Goal: Task Accomplishment & Management: Manage account settings

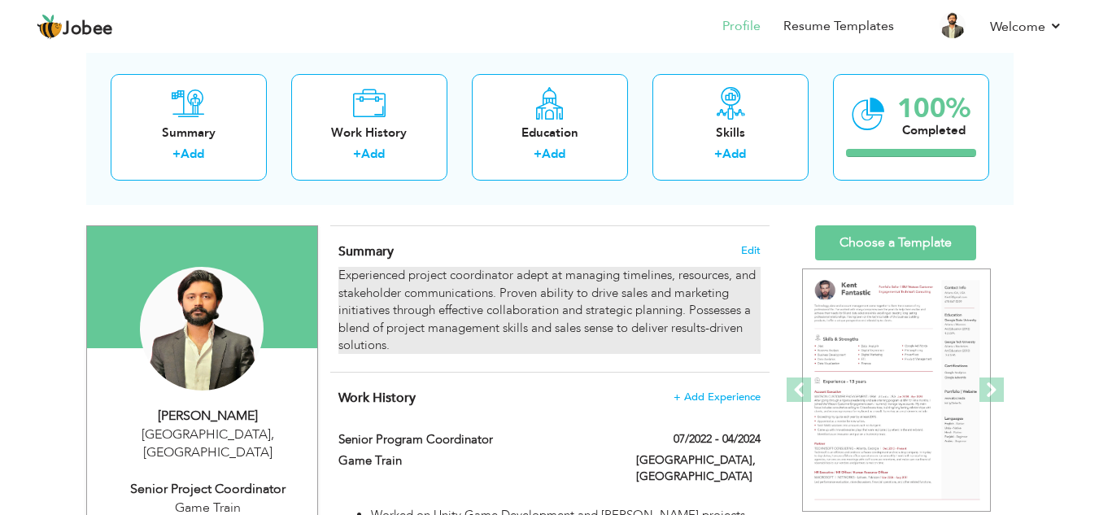
scroll to position [81, 0]
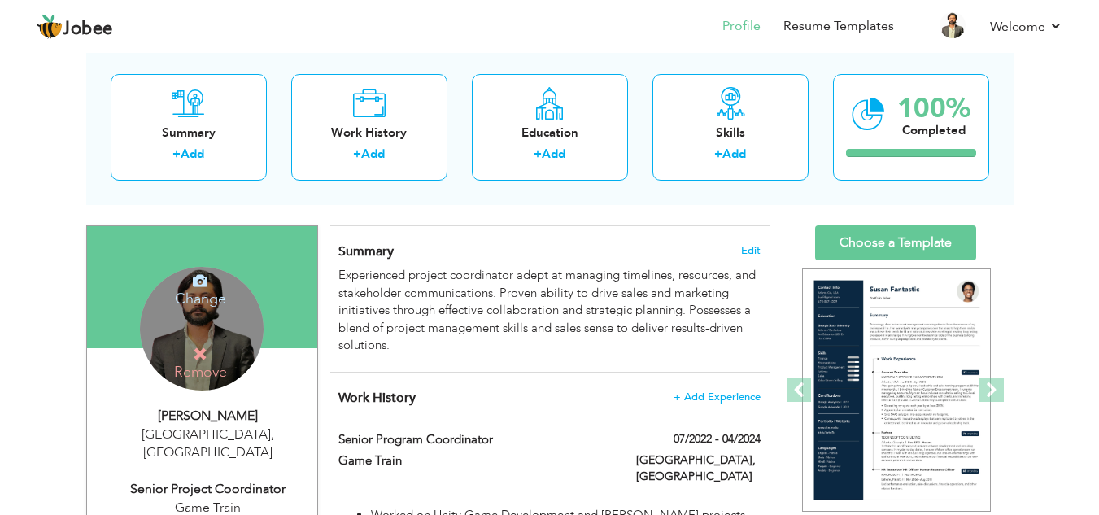
click at [224, 311] on div "Change Remove" at bounding box center [202, 329] width 124 height 124
click at [191, 282] on h4 "Change" at bounding box center [200, 288] width 116 height 39
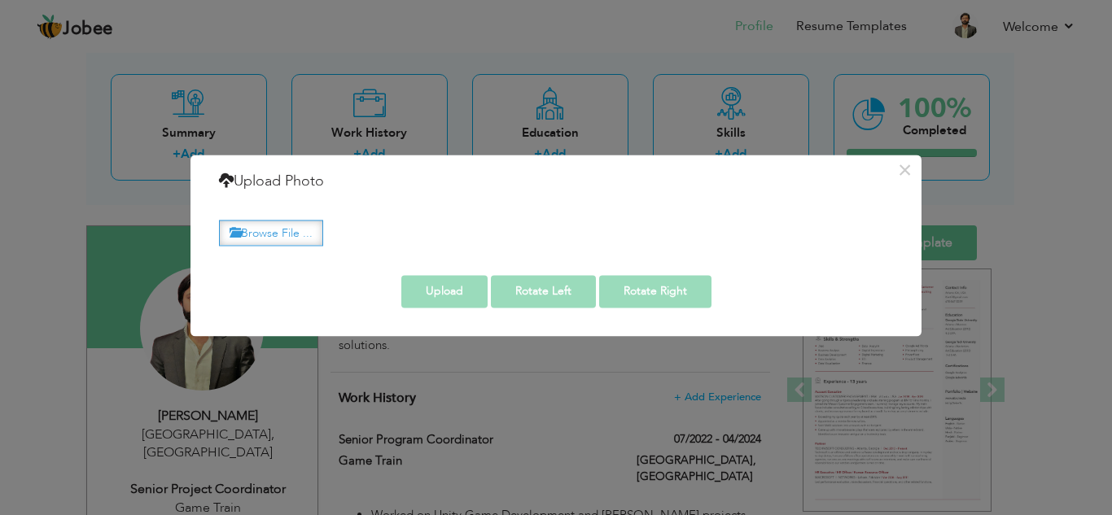
click at [275, 232] on label "Browse File ..." at bounding box center [271, 233] width 104 height 25
click at [0, 0] on input "Browse File ..." at bounding box center [0, 0] width 0 height 0
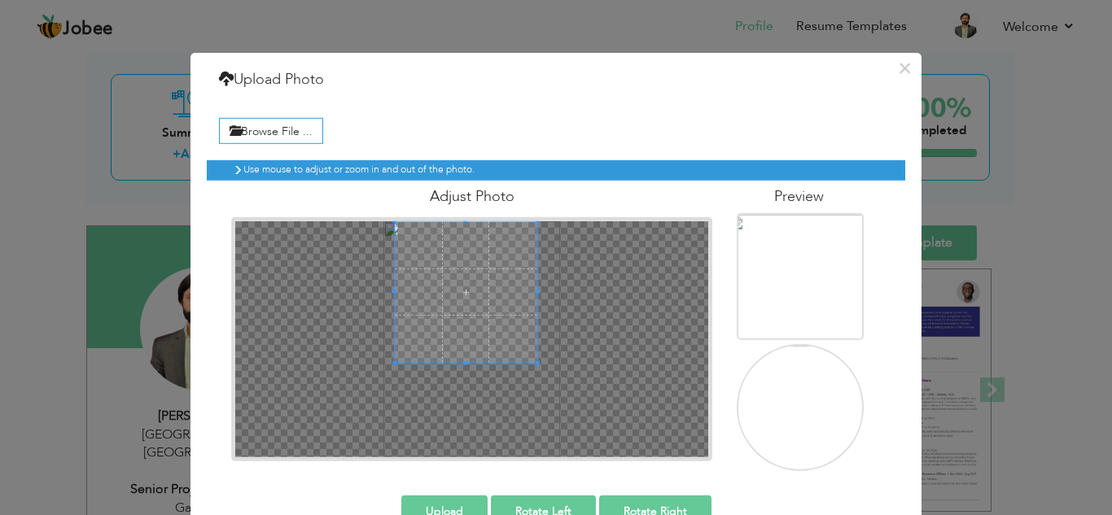
click at [461, 251] on span at bounding box center [466, 292] width 142 height 142
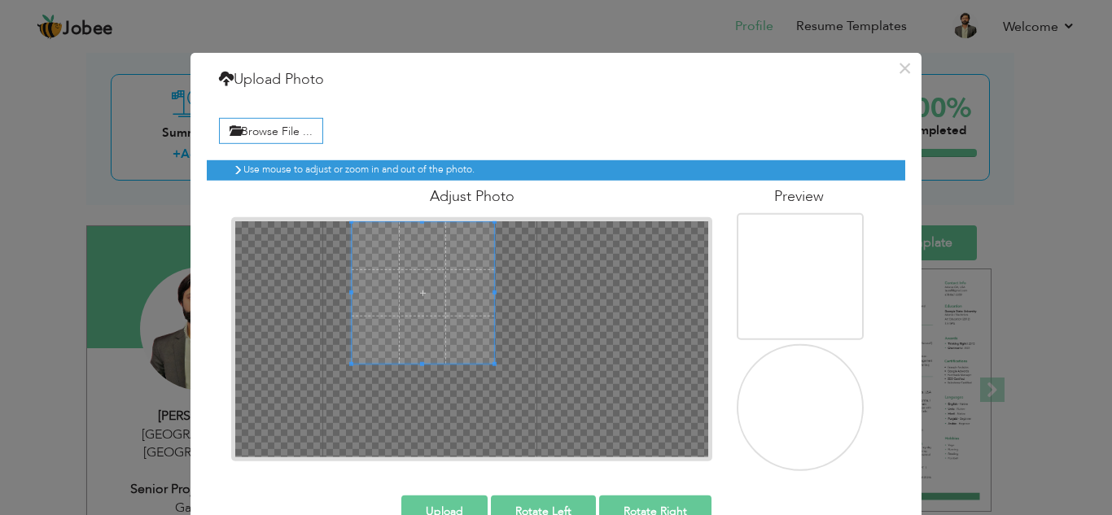
click at [485, 283] on span at bounding box center [423, 292] width 142 height 142
click at [425, 271] on span at bounding box center [428, 292] width 142 height 142
click at [426, 261] on span at bounding box center [430, 292] width 142 height 142
click at [1051, 216] on div "× Upload Photo Browse File ..." at bounding box center [556, 257] width 1112 height 515
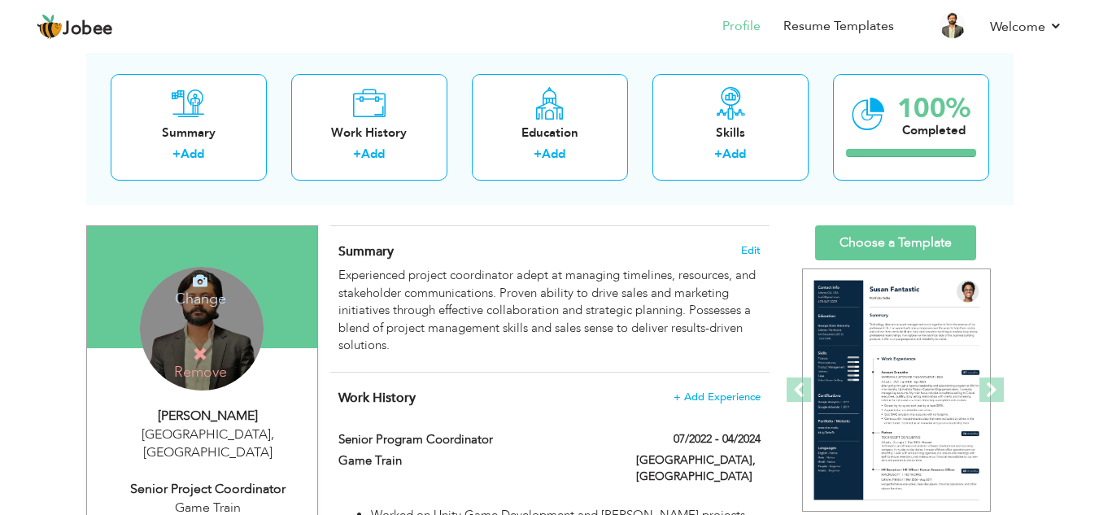
click at [221, 295] on h4 "Change" at bounding box center [200, 288] width 116 height 39
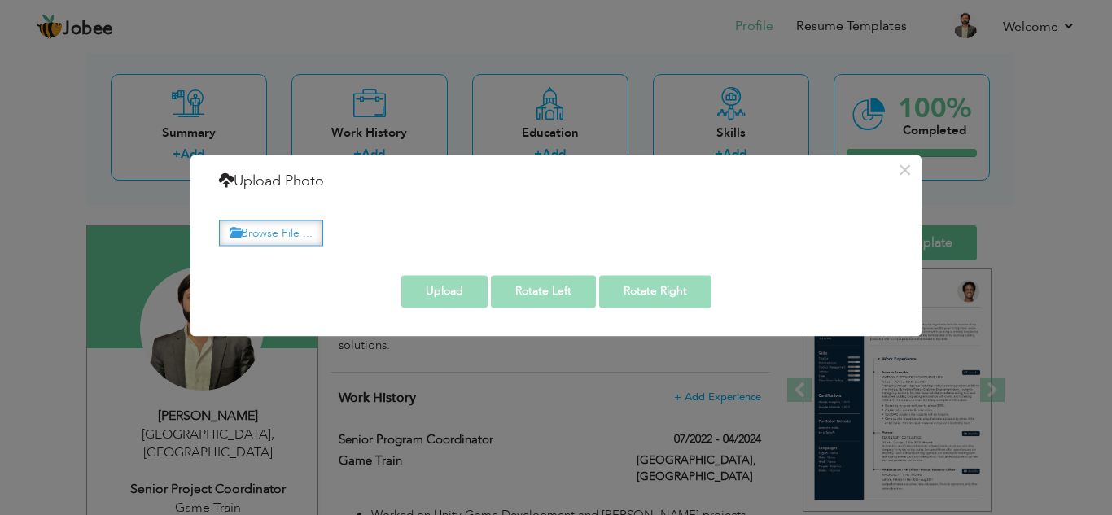
click at [303, 234] on label "Browse File ..." at bounding box center [271, 233] width 104 height 25
click at [0, 0] on input "Browse File ..." at bounding box center [0, 0] width 0 height 0
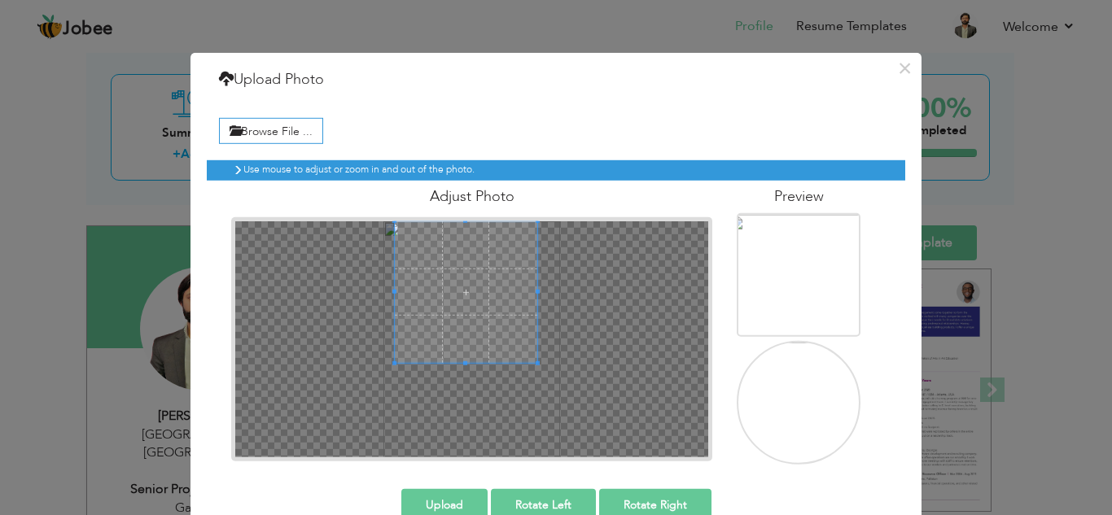
click at [462, 256] on span at bounding box center [466, 292] width 142 height 142
click at [461, 495] on button "Upload" at bounding box center [444, 504] width 86 height 33
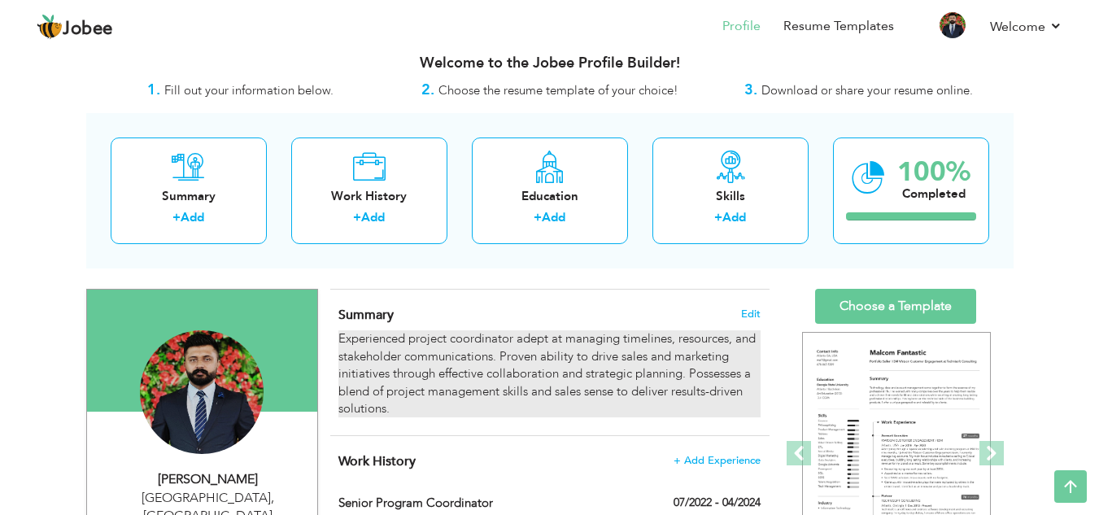
scroll to position [0, 0]
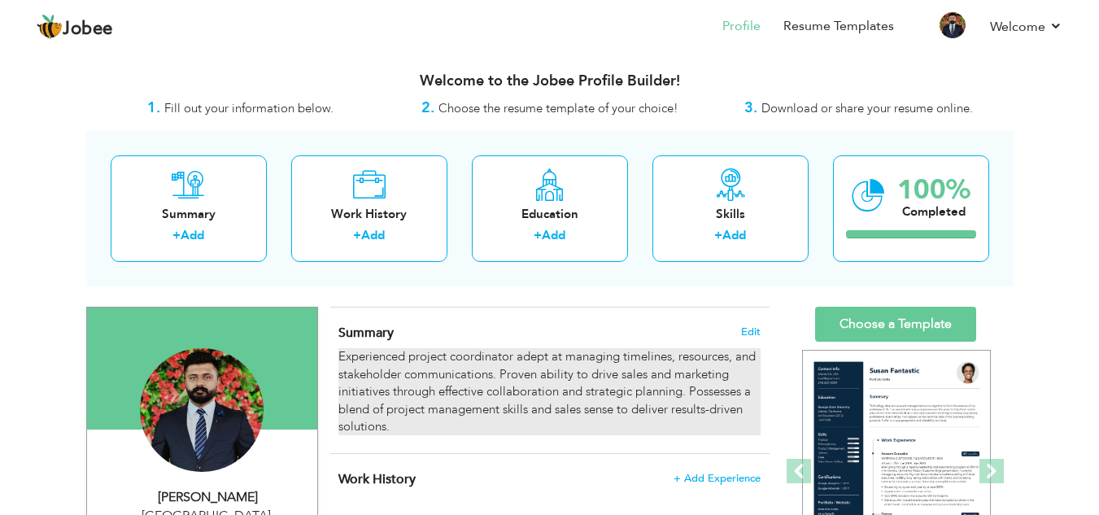
click at [428, 380] on div "Experienced project coordinator adept at managing timelines, resources, and sta…" at bounding box center [550, 391] width 422 height 87
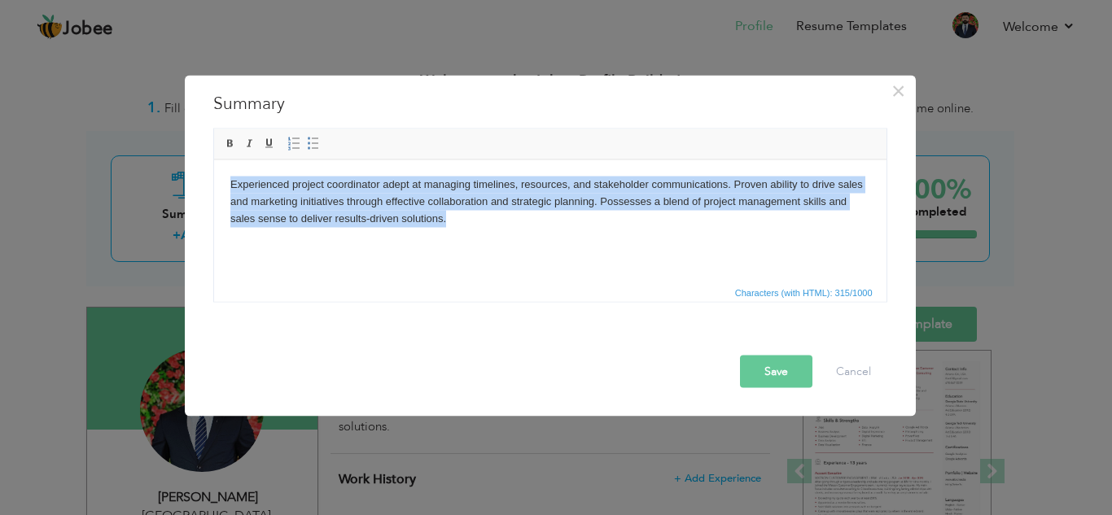
paste body
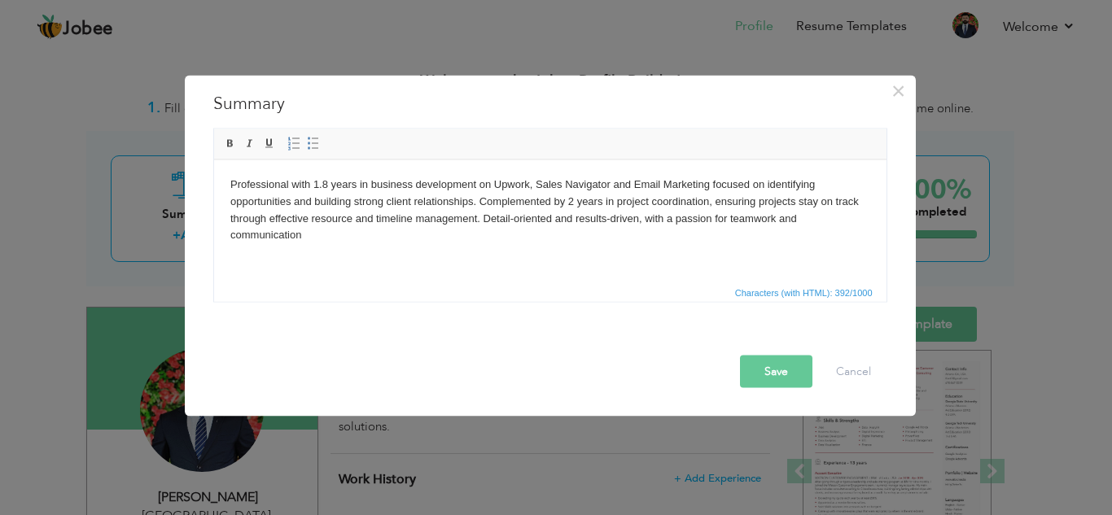
click at [326, 181] on body "Professional with 1.8 years in business development on Upwork, Sales Navigator …" at bounding box center [549, 210] width 640 height 68
click at [779, 370] on button "Save" at bounding box center [776, 371] width 72 height 33
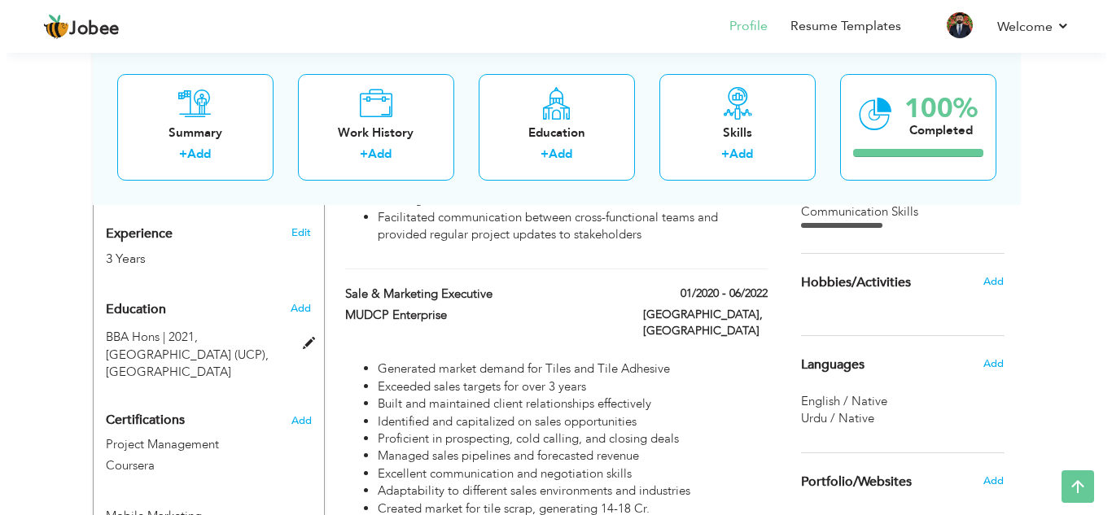
scroll to position [595, 0]
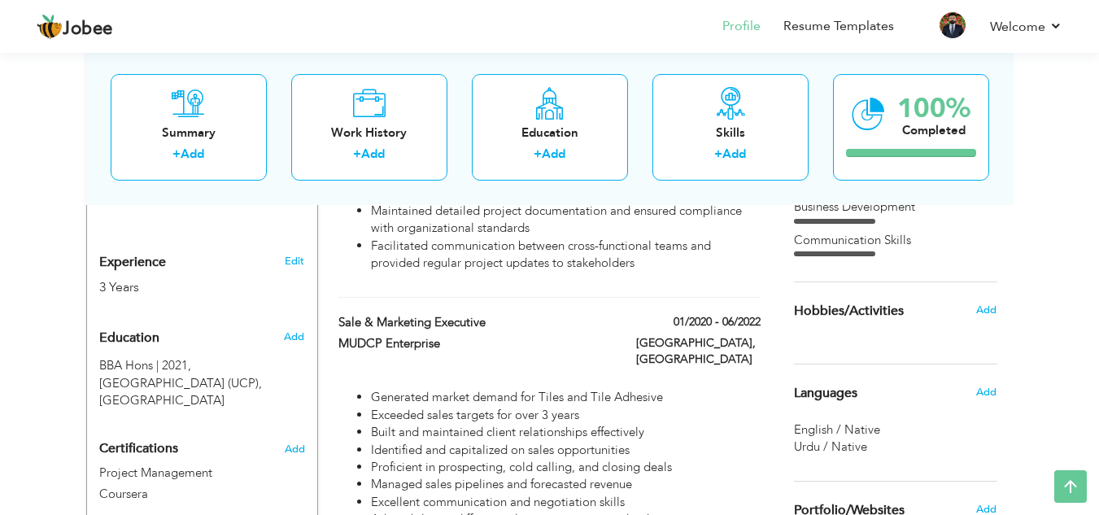
click at [291, 254] on h3 "Edit" at bounding box center [295, 261] width 20 height 15
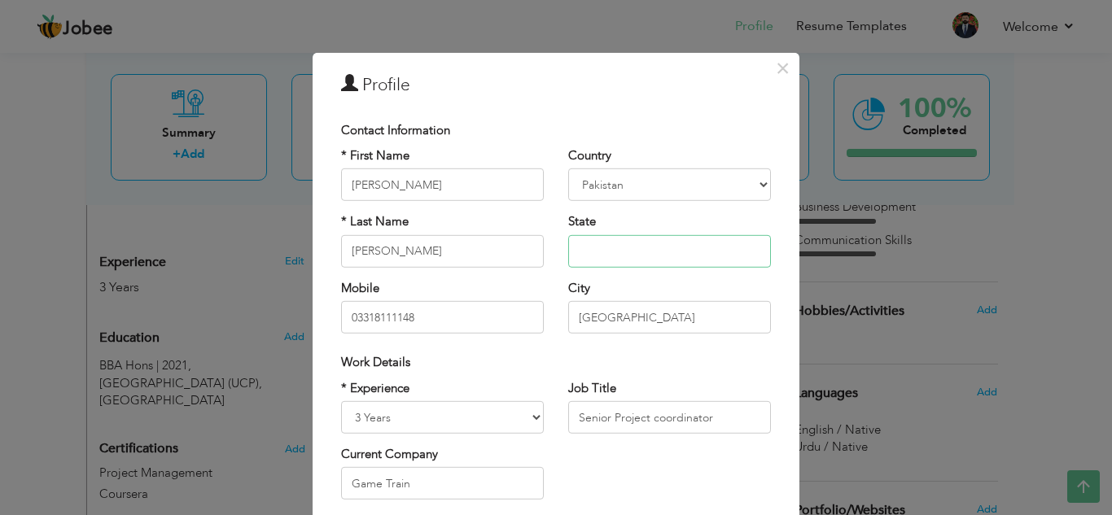
click at [618, 248] on input "text" at bounding box center [669, 251] width 203 height 33
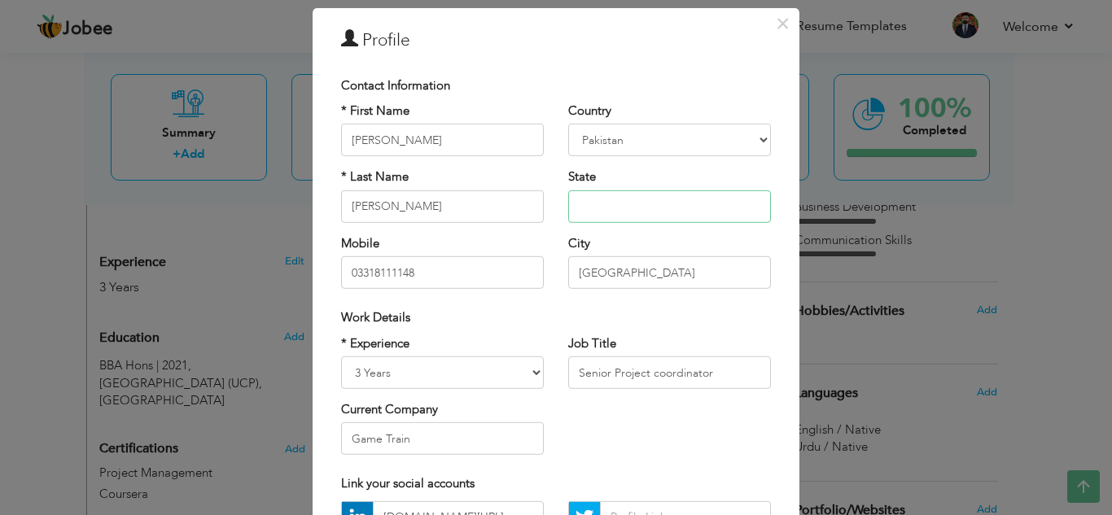
scroll to position [81, 0]
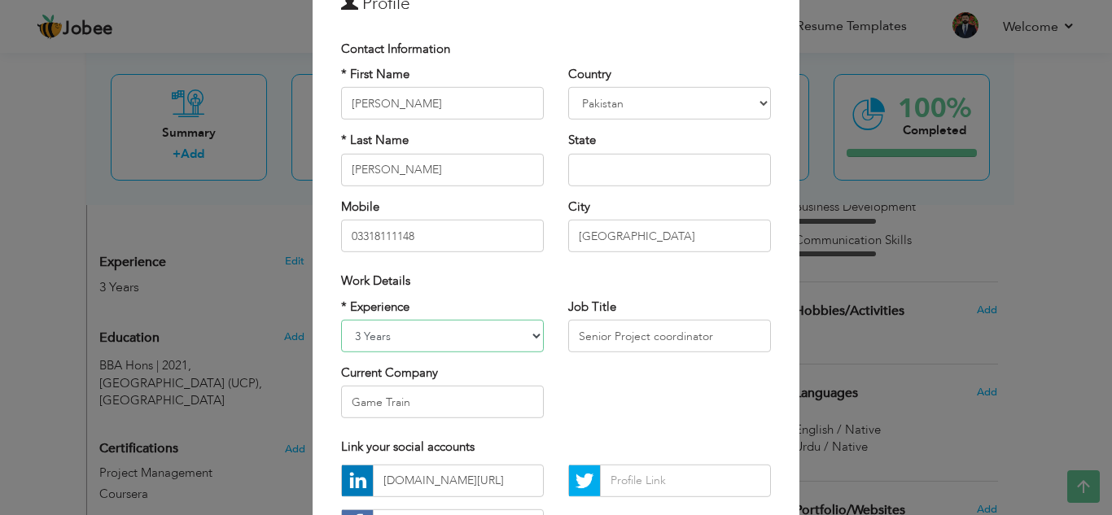
click at [509, 338] on select "Entry Level Less than 1 Year 1 Year 2 Years 3 Years 4 Years 5 Years 6 Years 7 Y…" at bounding box center [442, 336] width 203 height 33
select select "number:6"
click at [341, 320] on select "Entry Level Less than 1 Year 1 Year 2 Years 3 Years 4 Years 5 Years 6 Years 7 Y…" at bounding box center [442, 336] width 203 height 33
click at [485, 409] on input "Game Train" at bounding box center [442, 402] width 203 height 33
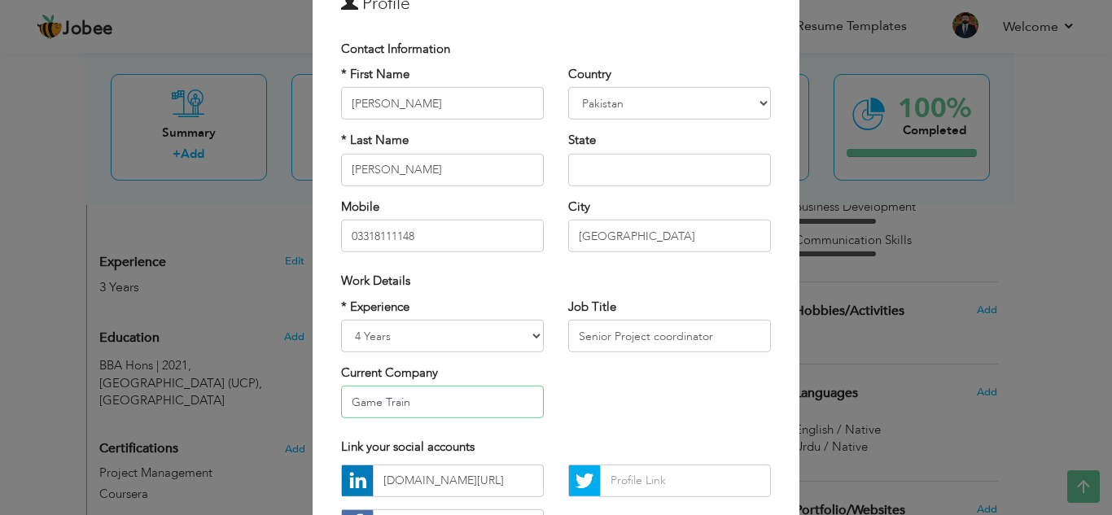
click at [485, 409] on input "Game Train" at bounding box center [442, 402] width 203 height 33
drag, startPoint x: 496, startPoint y: 355, endPoint x: 465, endPoint y: 387, distance: 44.9
click at [465, 387] on input "Game Train" at bounding box center [442, 402] width 203 height 33
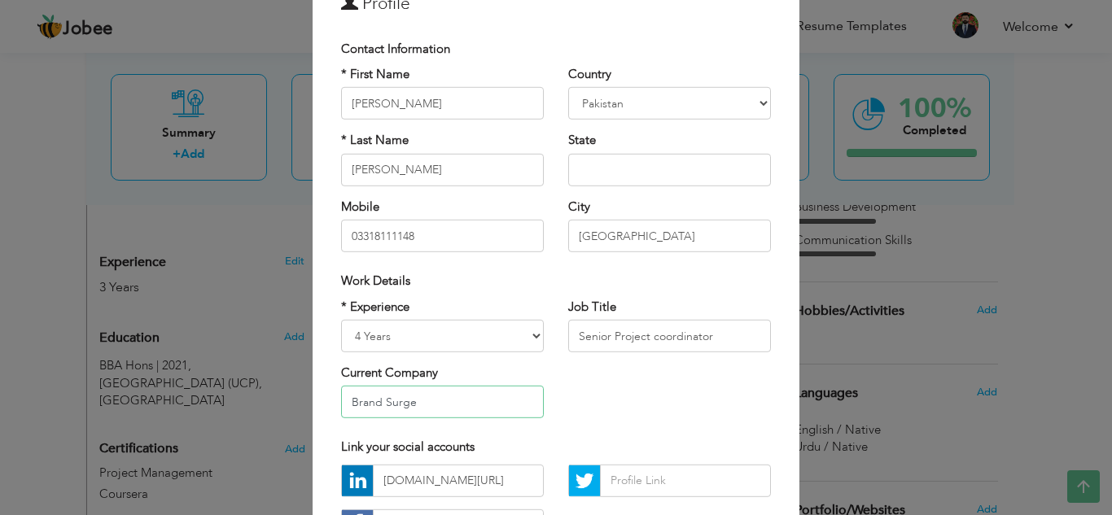
type input "Brand Surge"
click at [579, 383] on div "* Experience Entry Level Less than 1 Year 1 Year 2 Years 3 Years 4 Years 5 Year…" at bounding box center [556, 364] width 454 height 133
click at [624, 334] on input "Senior Project coordinator" at bounding box center [669, 336] width 203 height 33
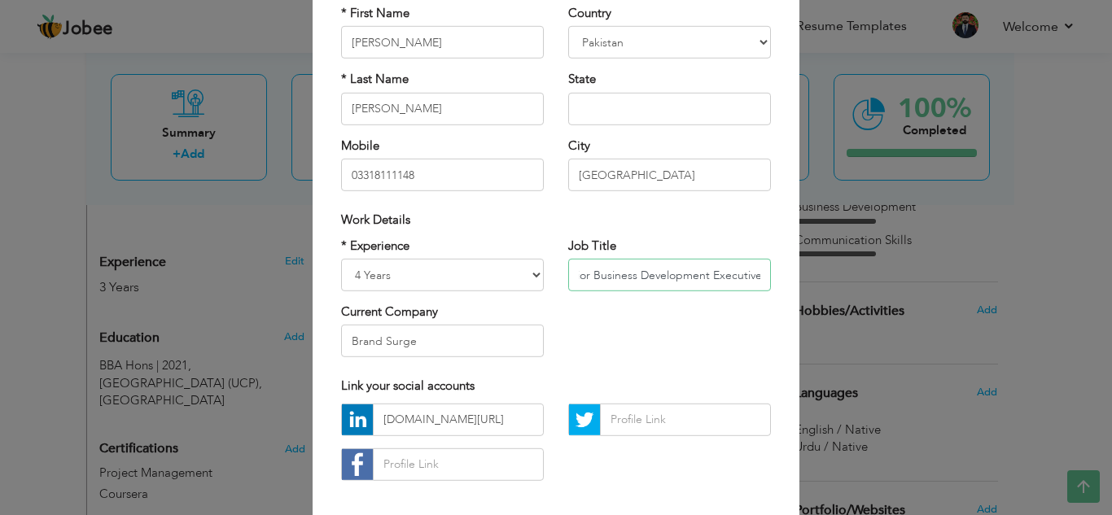
scroll to position [219, 0]
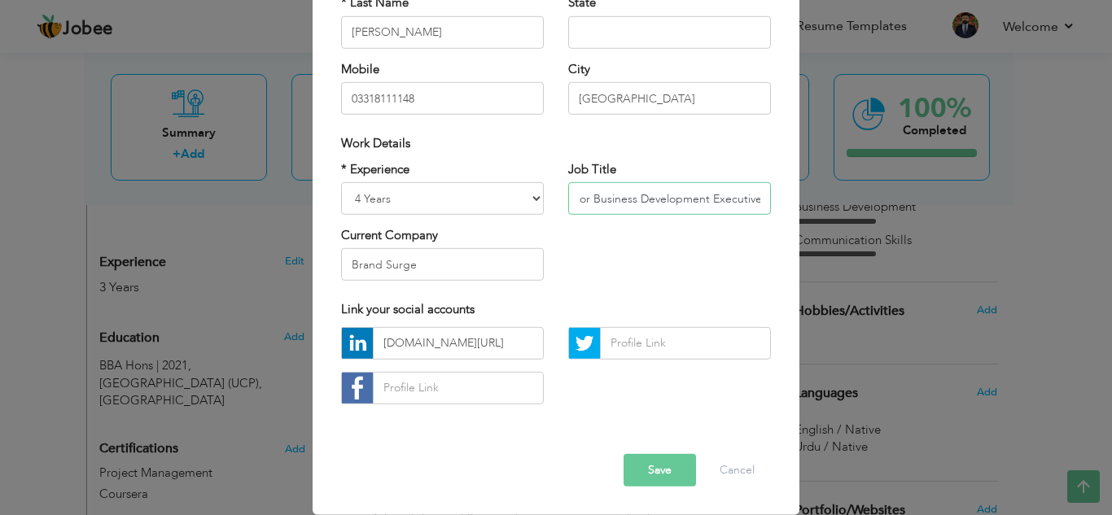
type input "Senior Business Development Executive"
click at [667, 476] on button "Save" at bounding box center [659, 470] width 72 height 33
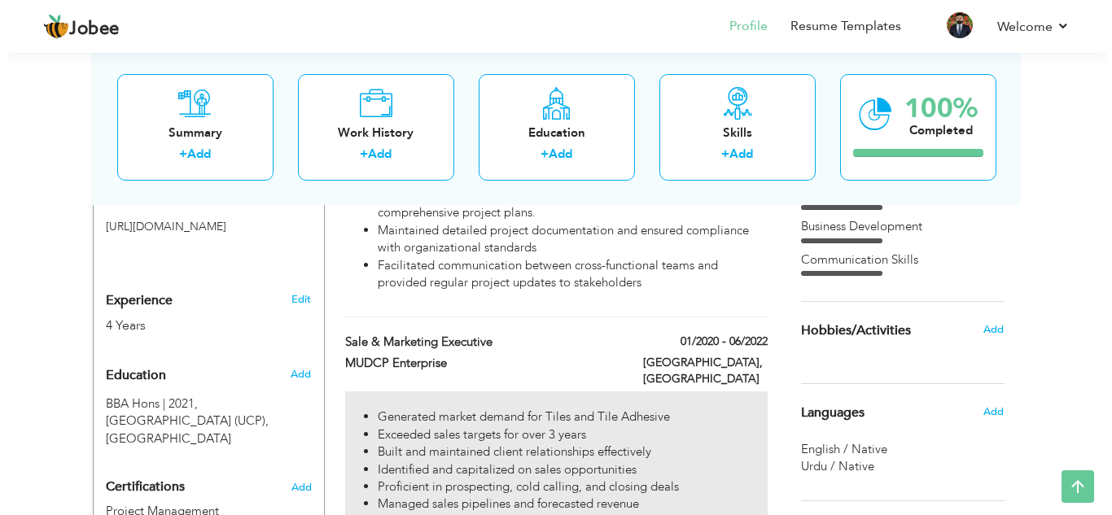
scroll to position [614, 0]
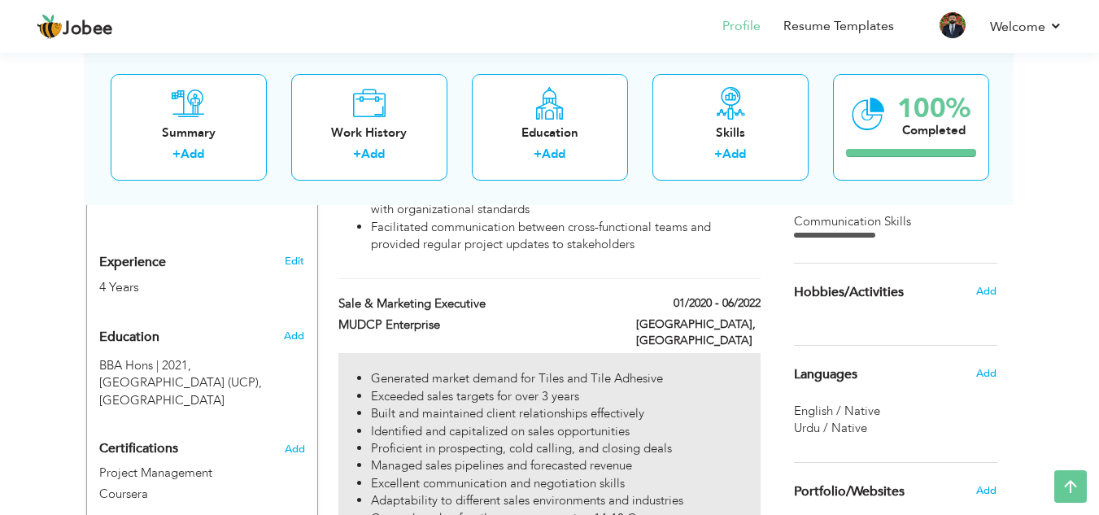
click at [659, 370] on li "Generated market demand for Tiles and Tile Adhesive" at bounding box center [565, 378] width 389 height 17
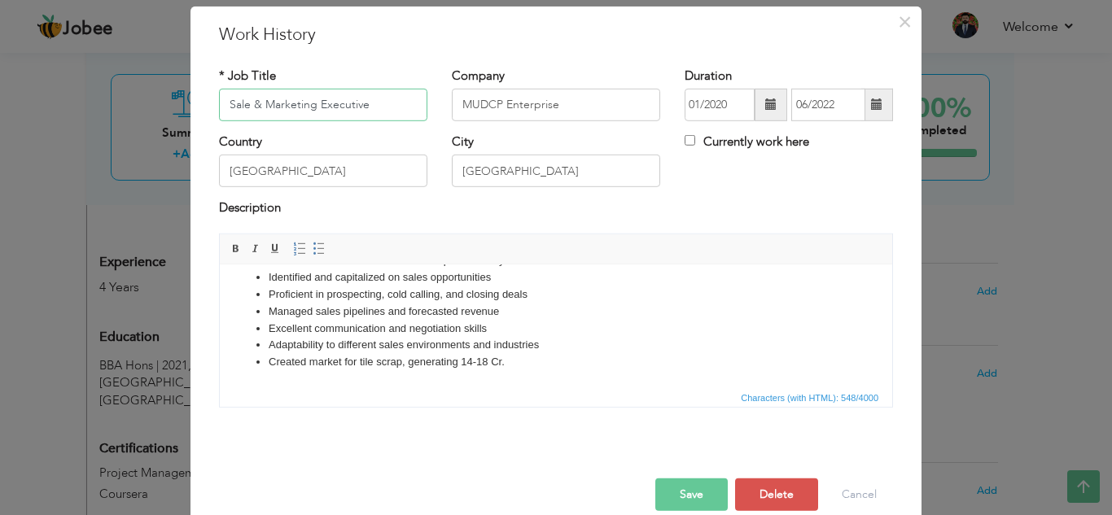
scroll to position [71, 0]
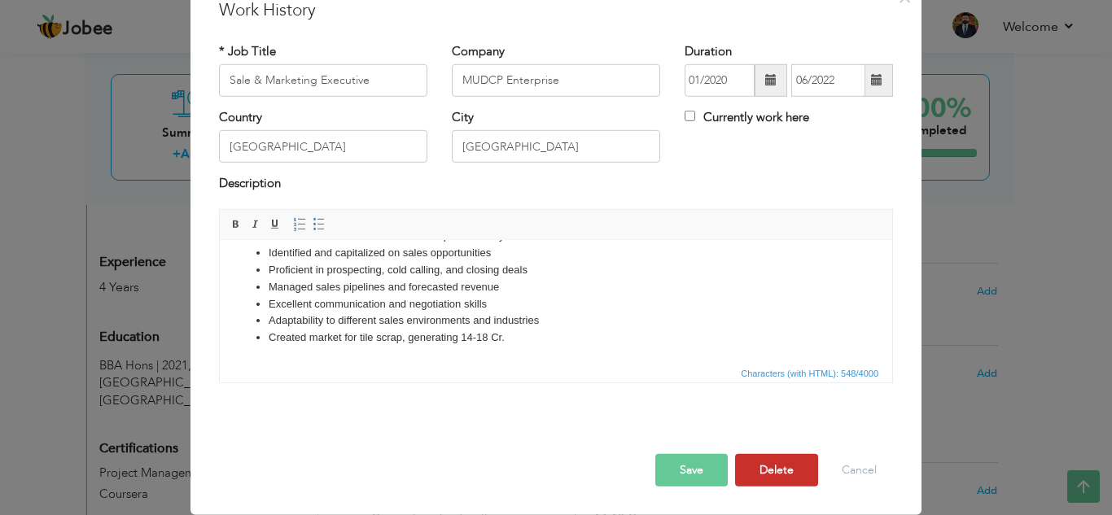
click at [797, 471] on button "Delete" at bounding box center [776, 470] width 83 height 33
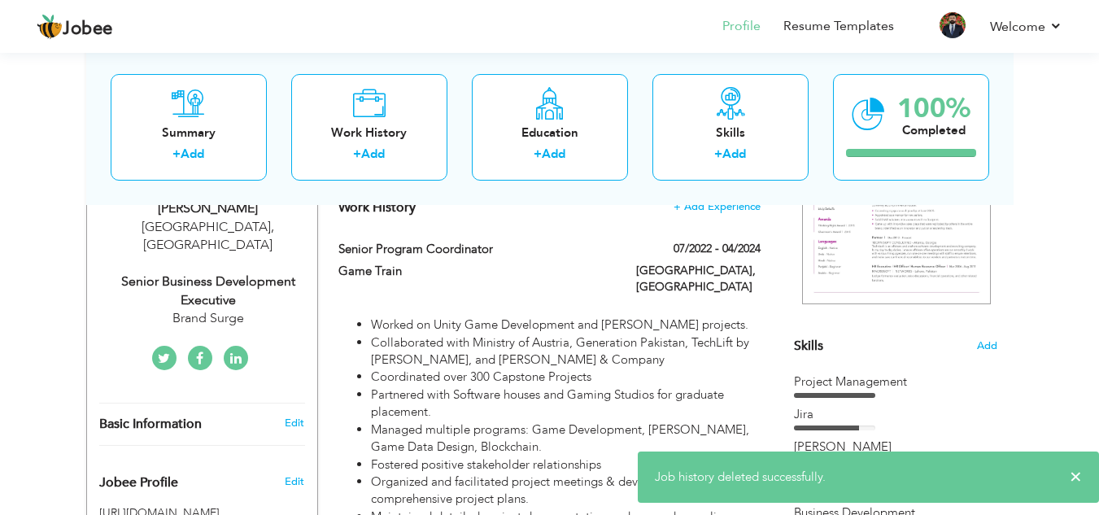
scroll to position [288, 0]
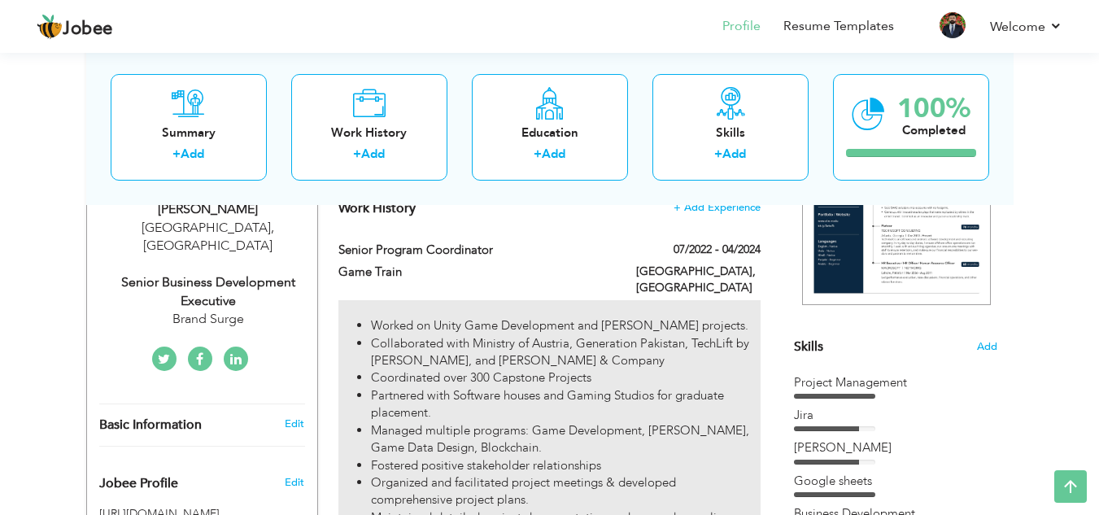
click at [551, 369] on li "Coordinated over 300 Capstone Projects" at bounding box center [565, 377] width 389 height 17
type input "Senior Program Coordinator"
type input "Game Train"
type input "07/2022"
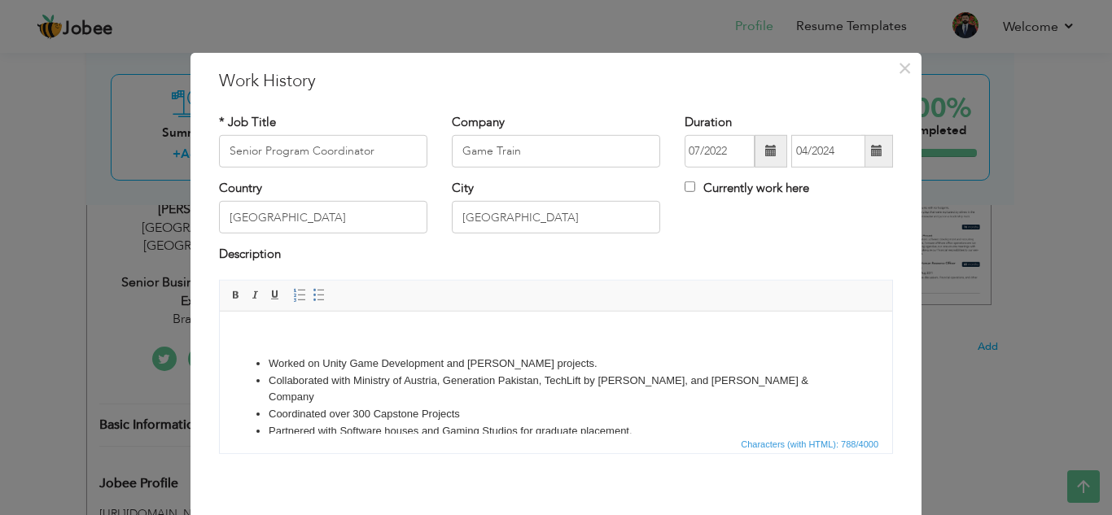
click at [548, 380] on li "Collaborated with Ministry of Austria, Generation Pakistan, TechLift by [PERSON…" at bounding box center [556, 389] width 575 height 34
click at [525, 384] on li "Collaborated with Ministry of Austria, Generation Pakistan, TechLift by [PERSON…" at bounding box center [556, 389] width 575 height 34
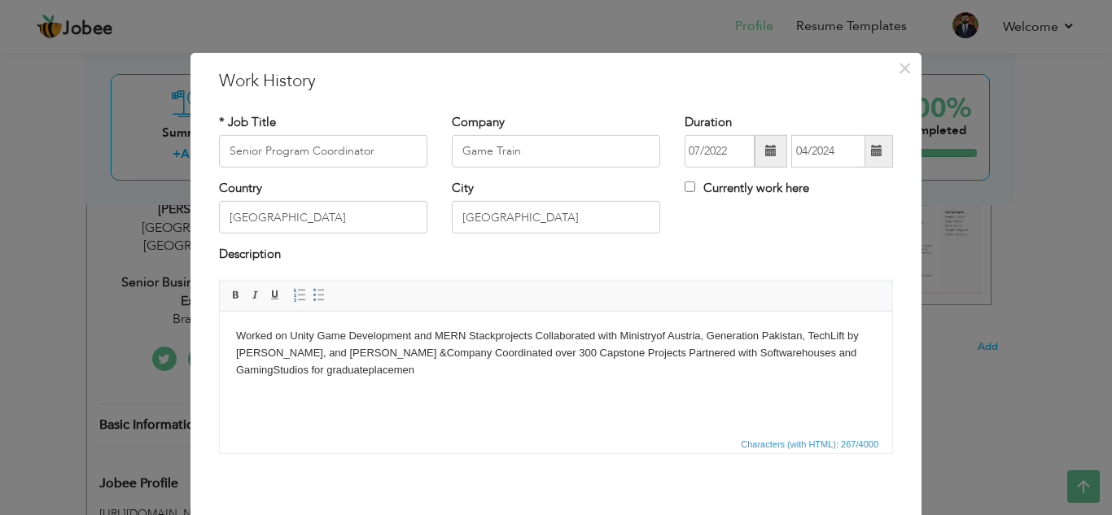
click at [236, 331] on body "Worked on Unity Game Development and MERN Stackprojects Collaborated with Minis…" at bounding box center [556, 352] width 640 height 50
click at [312, 297] on span at bounding box center [318, 295] width 13 height 13
click at [569, 331] on li "Worked on Unity Game Development and MERN Stackprojects Collaborated with Minis…" at bounding box center [556, 352] width 575 height 50
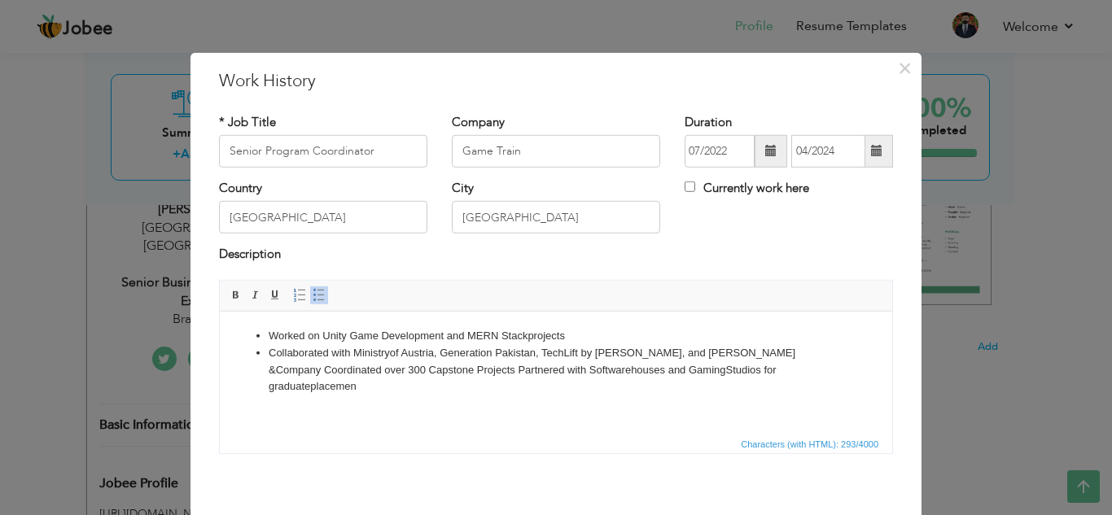
click at [338, 369] on li "Collaborated with Ministryof Austria, Generation Pakistan, TechLift by PASHA, a…" at bounding box center [556, 369] width 575 height 50
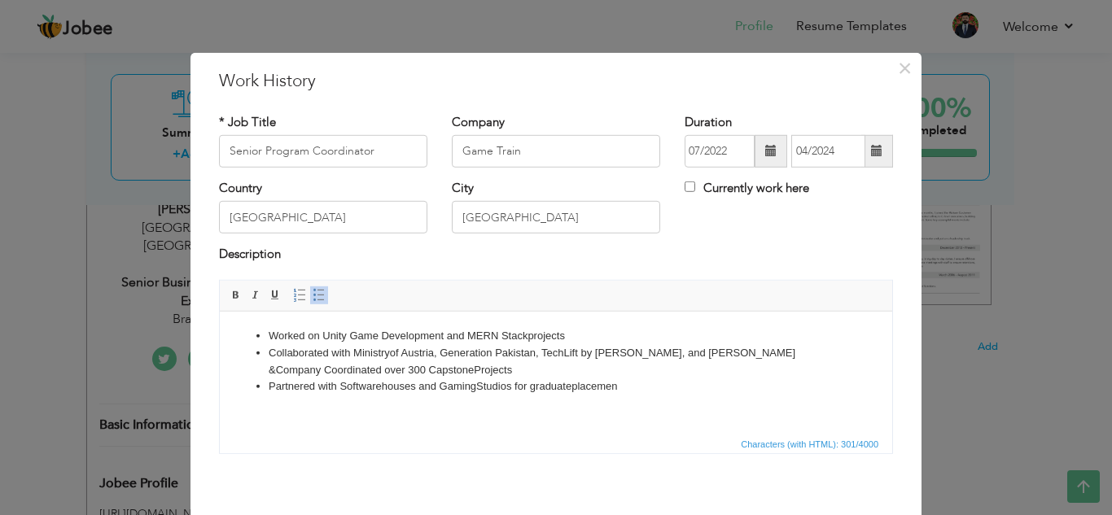
click at [762, 159] on span at bounding box center [770, 151] width 33 height 33
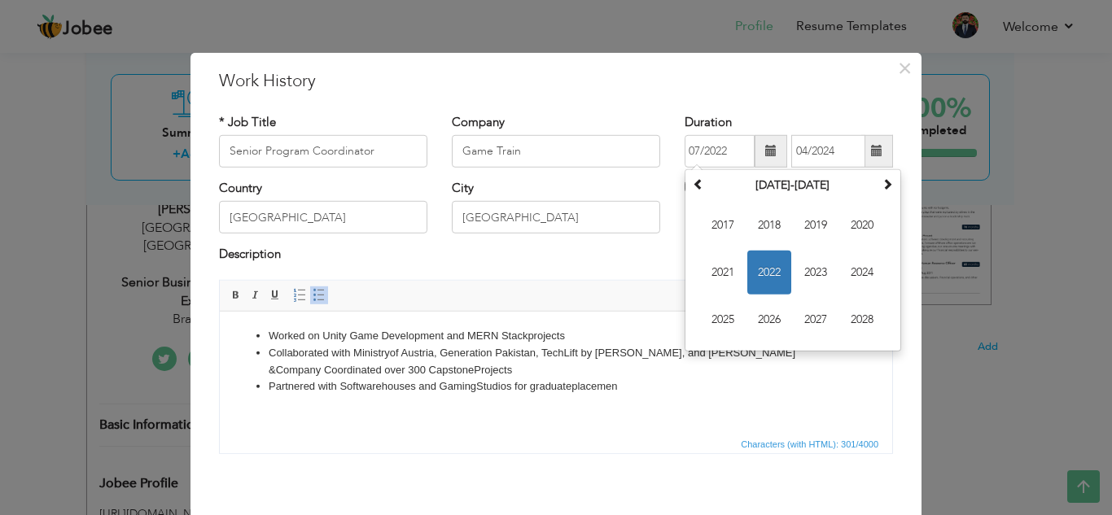
click at [762, 159] on span at bounding box center [770, 151] width 33 height 33
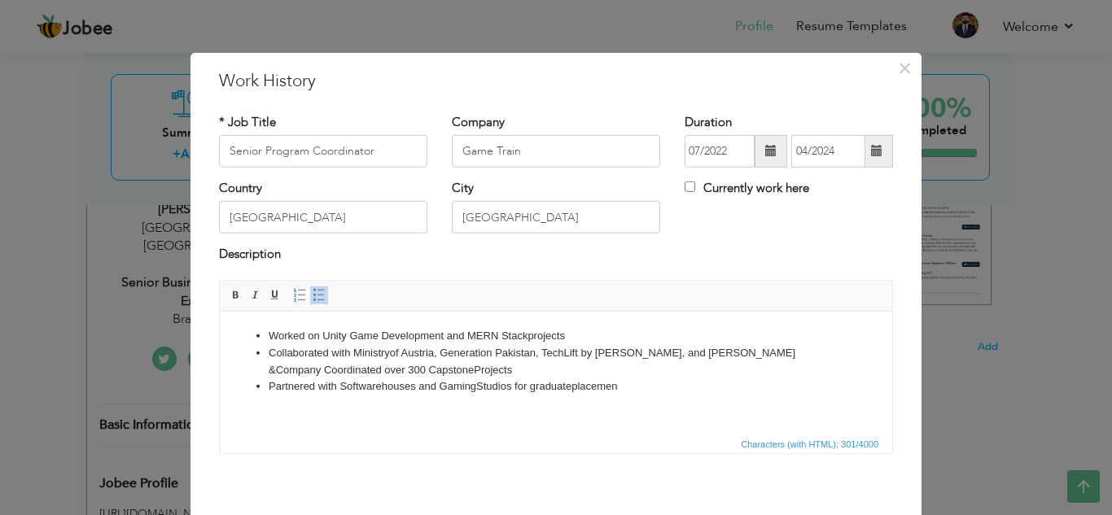
click at [821, 105] on div "* Job Title Senior Program Coordinator Company Game Train Duration 07/2022 04/2…" at bounding box center [556, 289] width 698 height 377
click at [872, 146] on span at bounding box center [876, 150] width 11 height 11
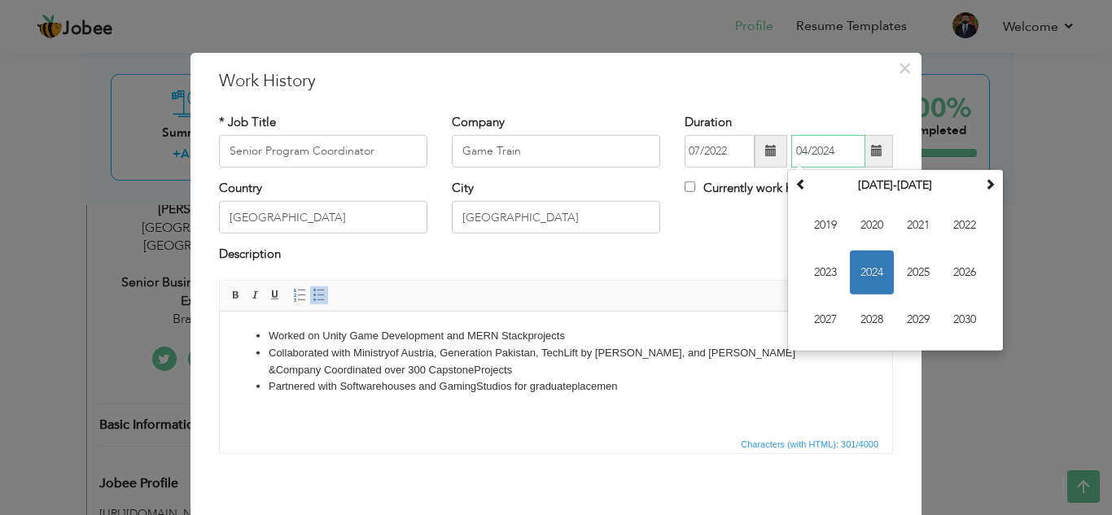
click at [861, 270] on span "2024" at bounding box center [872, 273] width 44 height 44
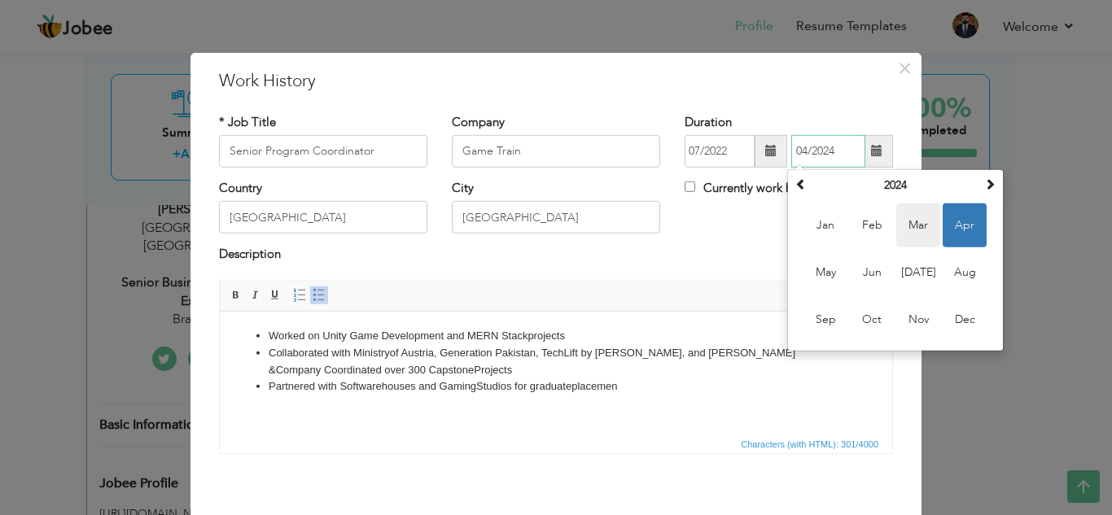
click at [907, 225] on span "Mar" at bounding box center [918, 225] width 44 height 44
type input "03/2024"
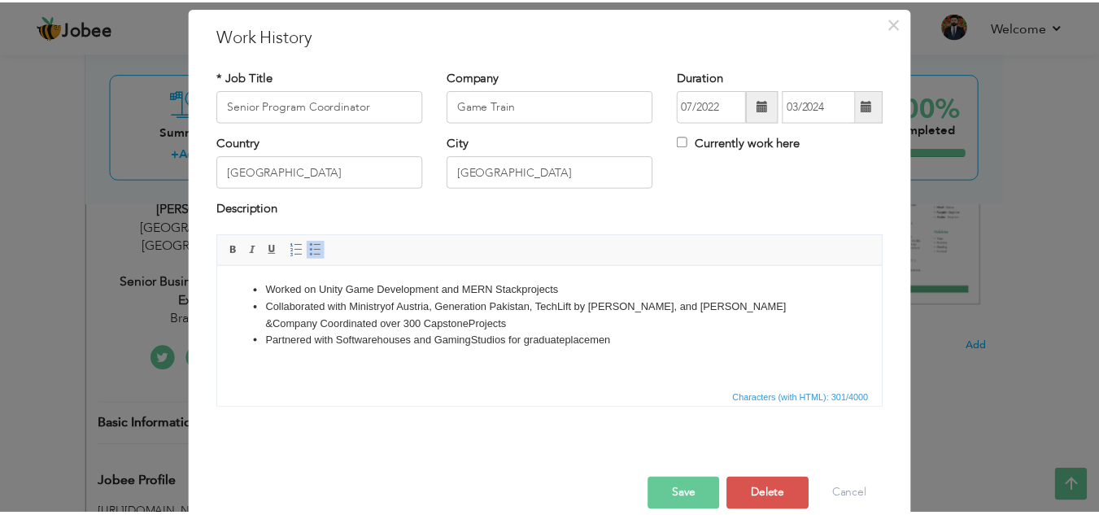
scroll to position [71, 0]
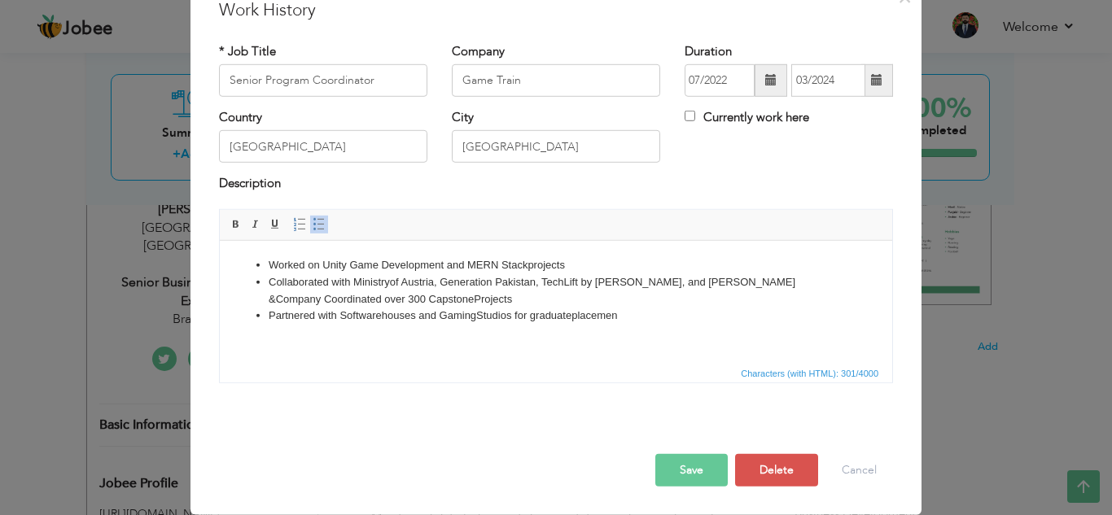
click at [703, 470] on button "Save" at bounding box center [691, 470] width 72 height 33
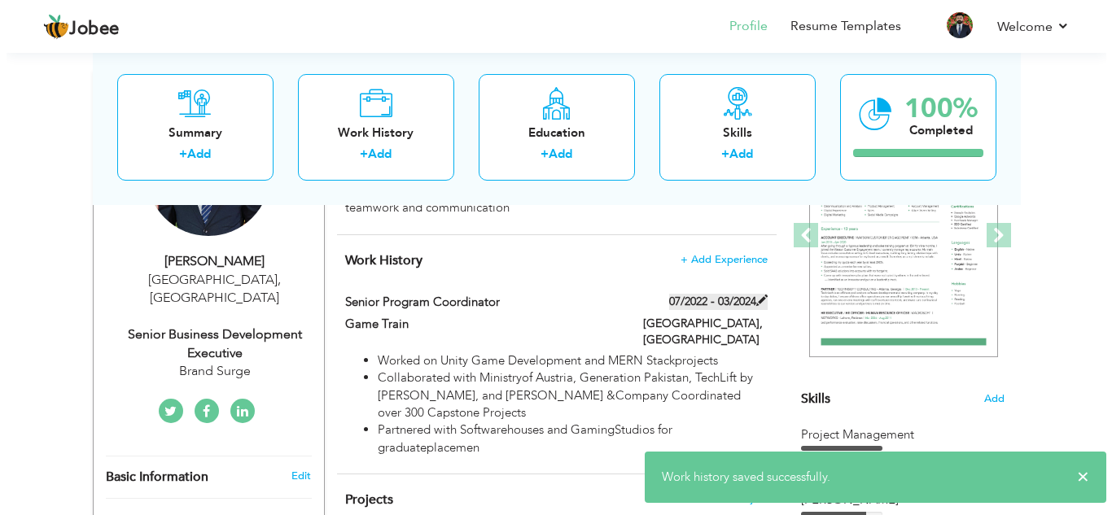
scroll to position [207, 0]
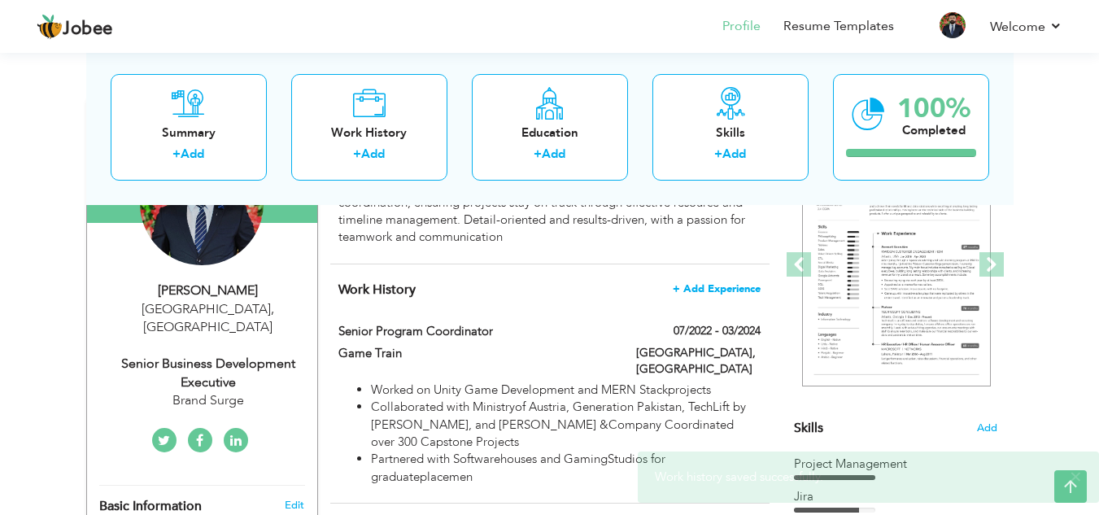
click at [718, 286] on span "+ Add Experience" at bounding box center [717, 288] width 88 height 11
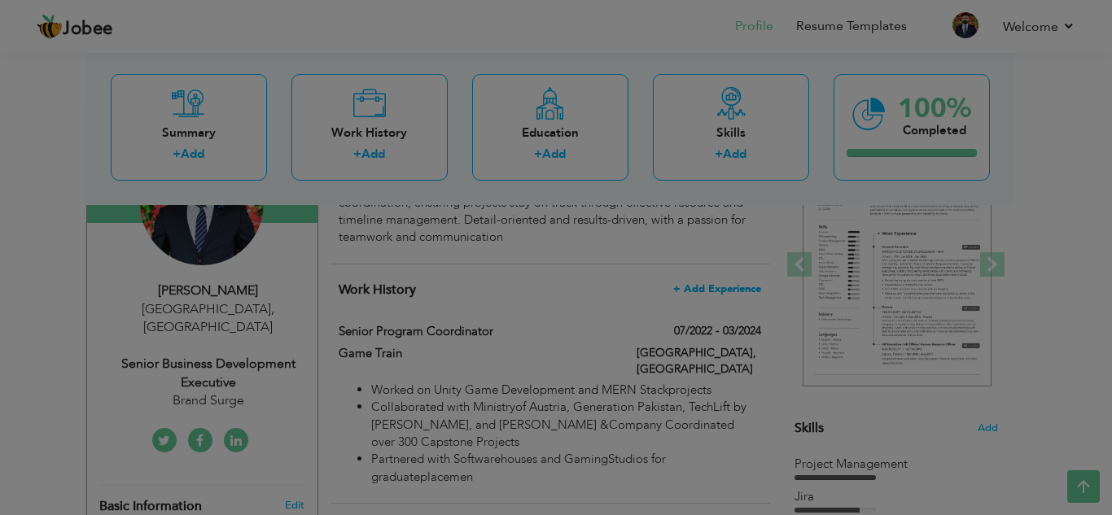
scroll to position [0, 0]
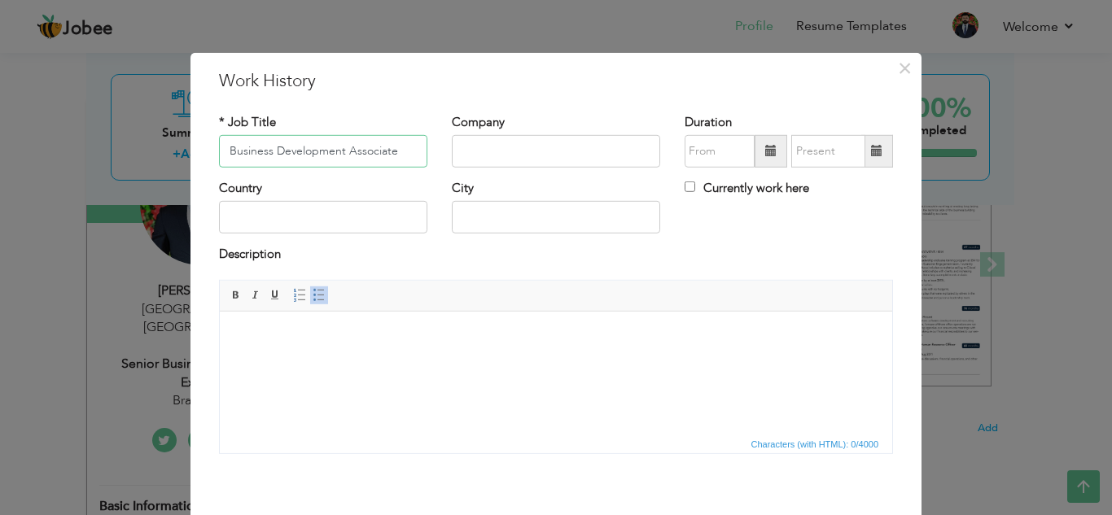
type input "Business Development Associate"
click at [508, 150] on input "text" at bounding box center [556, 151] width 208 height 33
type input "Questify Studio"
click at [369, 218] on input "text" at bounding box center [323, 217] width 208 height 33
type input "[GEOGRAPHIC_DATA]"
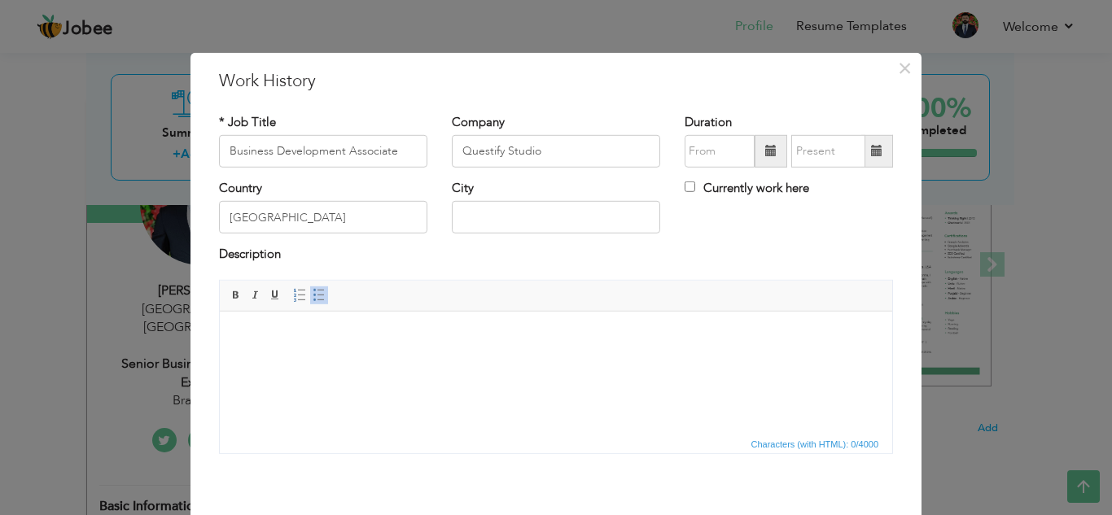
click at [765, 155] on span at bounding box center [770, 150] width 11 height 11
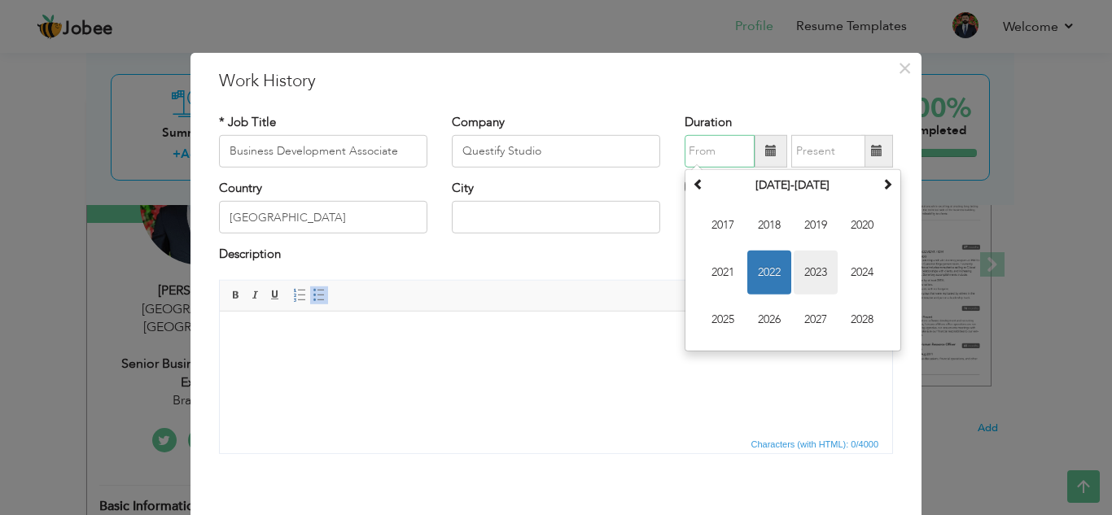
click at [806, 264] on span "2023" at bounding box center [815, 273] width 44 height 44
click at [852, 228] on span "Apr" at bounding box center [862, 225] width 44 height 44
type input "04/2023"
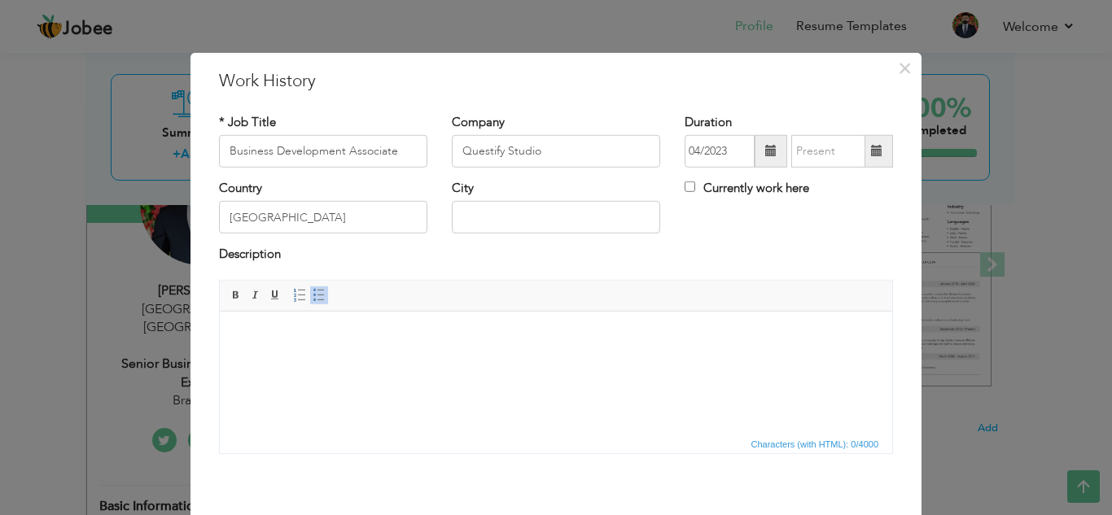
click at [871, 151] on span at bounding box center [876, 150] width 11 height 11
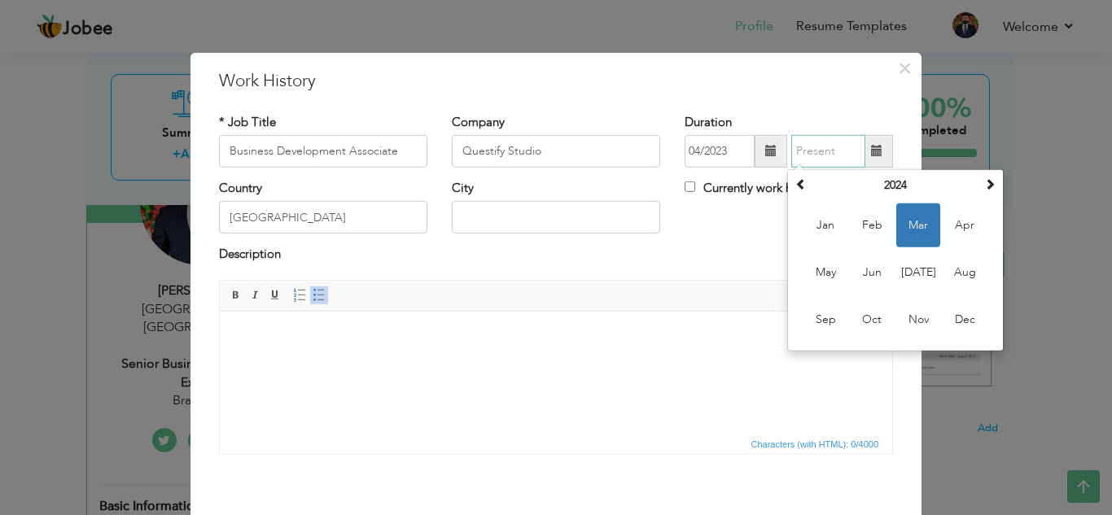
click at [916, 226] on span "Mar" at bounding box center [918, 225] width 44 height 44
type input "03/2024"
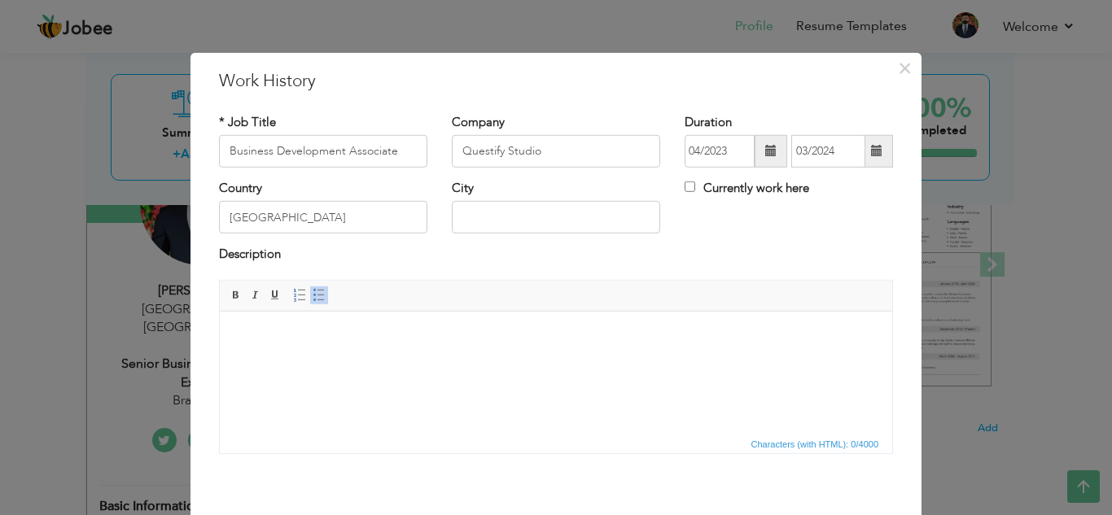
click at [871, 154] on span at bounding box center [876, 150] width 11 height 11
click at [745, 257] on div "Description" at bounding box center [556, 256] width 674 height 21
click at [491, 361] on html at bounding box center [556, 336] width 672 height 50
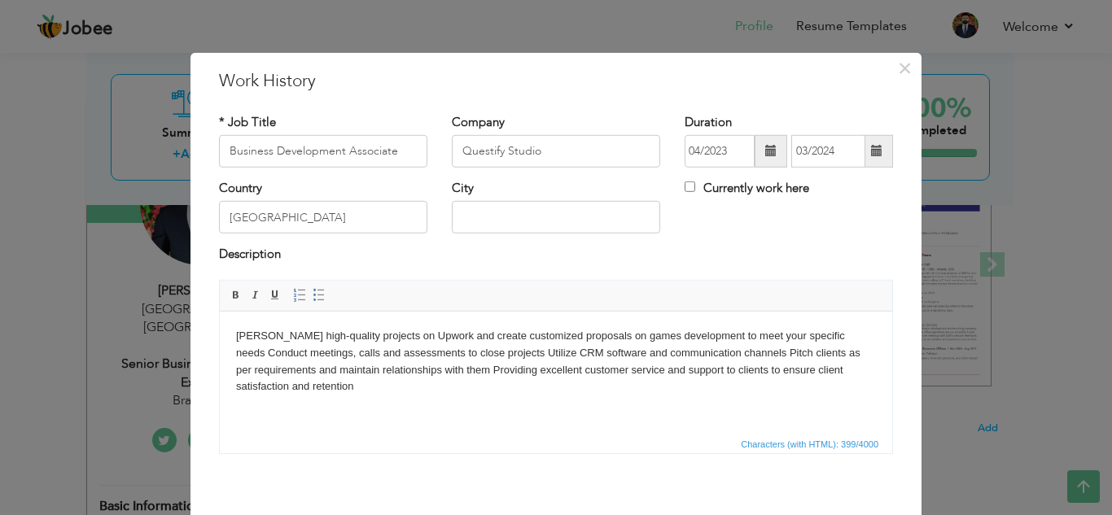
click at [238, 335] on body "hoose high-quality projects on Upwork and create customized proposals on games …" at bounding box center [556, 361] width 640 height 68
click at [316, 293] on span at bounding box center [318, 295] width 13 height 13
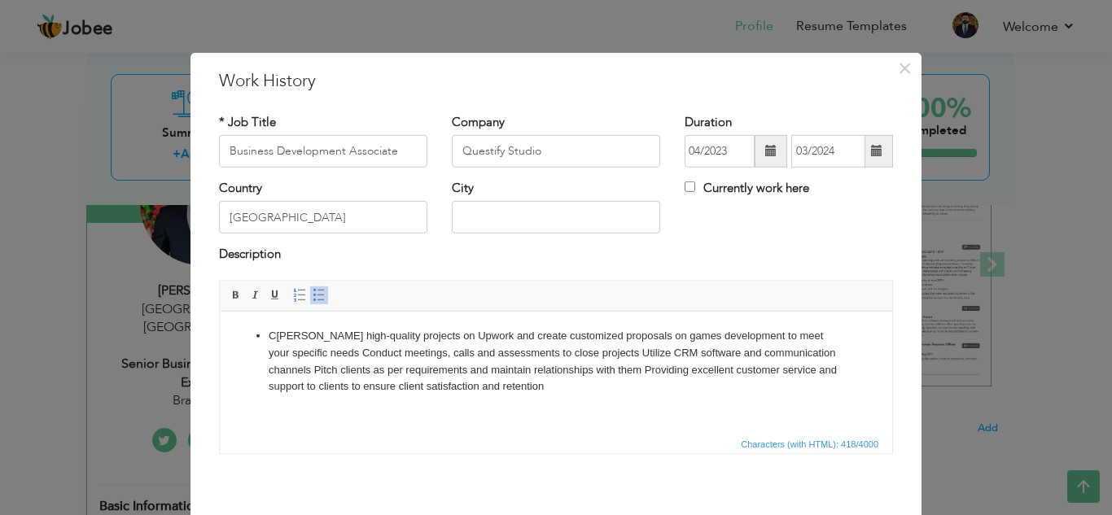
click at [301, 349] on li "C hoose high-quality projects on Upwork and create customized proposals on game…" at bounding box center [556, 361] width 575 height 68
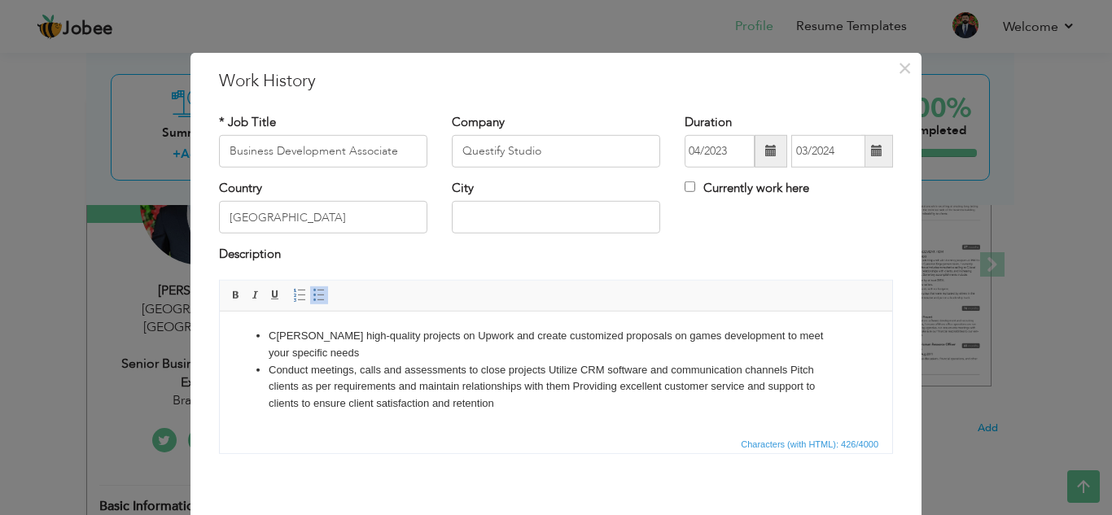
click at [551, 368] on li "Conduct meetings, calls and assessments to close projects Utilize CRM software …" at bounding box center [556, 386] width 575 height 50
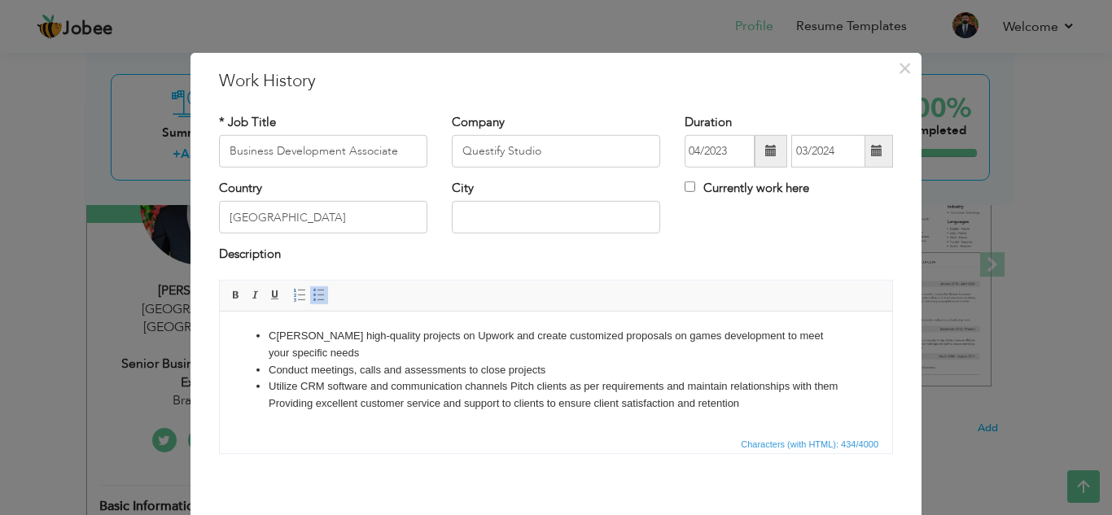
click at [512, 387] on li "Utilize CRM software and communication channels Pitch clients as per requiremen…" at bounding box center [556, 395] width 575 height 34
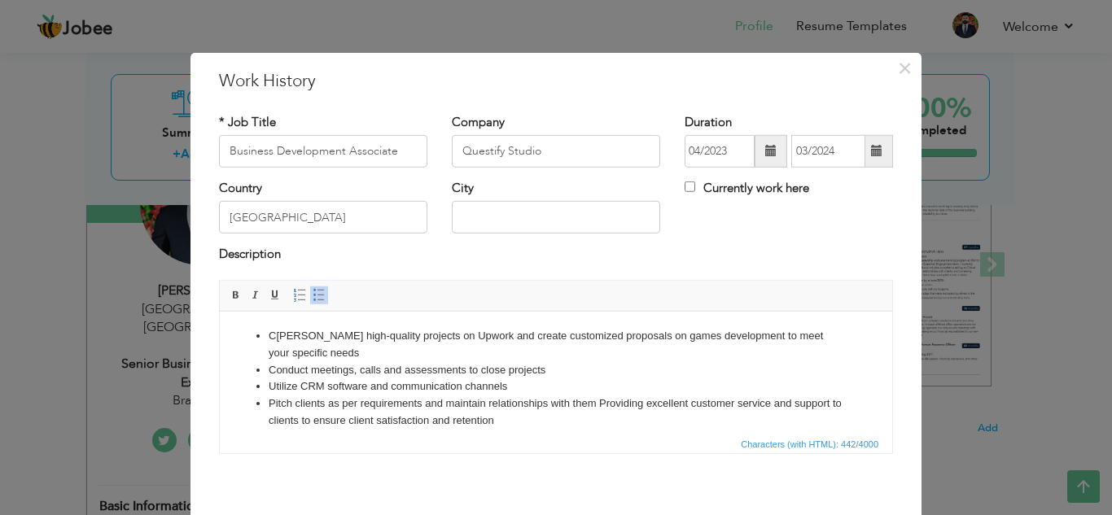
click at [603, 401] on li "Pitch clients as per requirements and maintain relationships with them Providin…" at bounding box center [556, 412] width 575 height 34
click at [601, 406] on li "Pitch clients as per requirements and maintain relationships with them Providin…" at bounding box center [556, 412] width 575 height 34
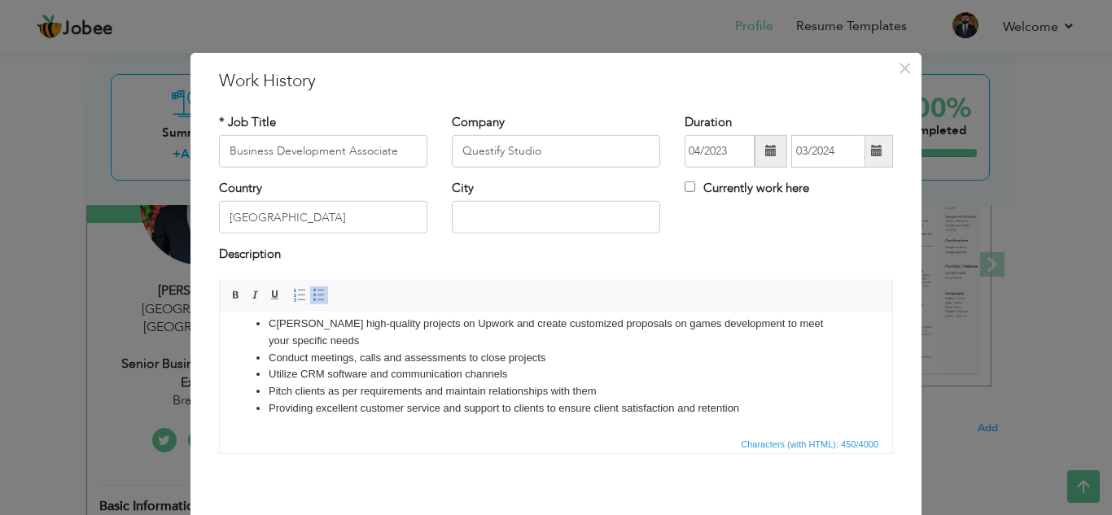
scroll to position [71, 0]
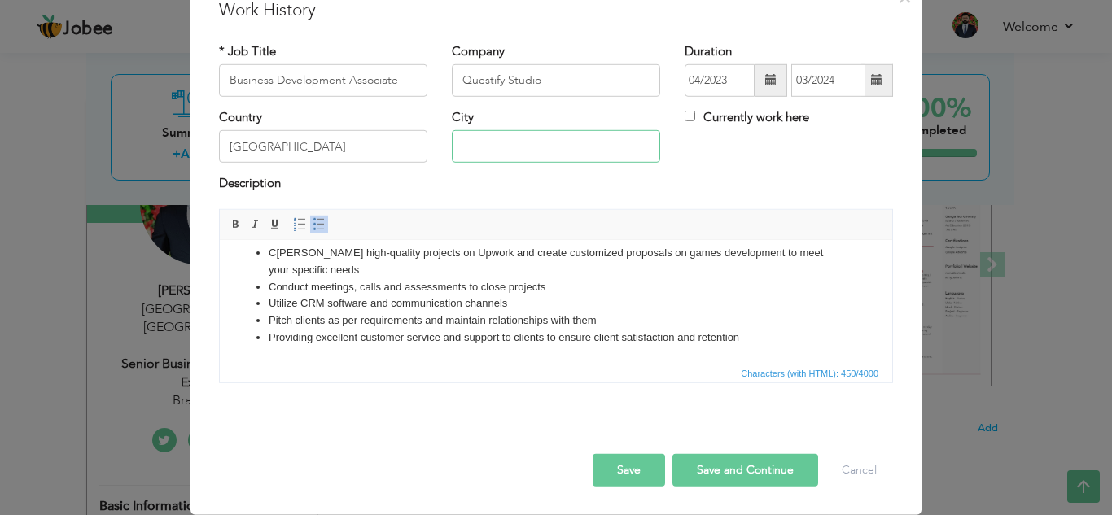
click at [587, 150] on input "text" at bounding box center [556, 146] width 208 height 33
type input "Hybrid"
click at [627, 467] on button "Save" at bounding box center [628, 470] width 72 height 33
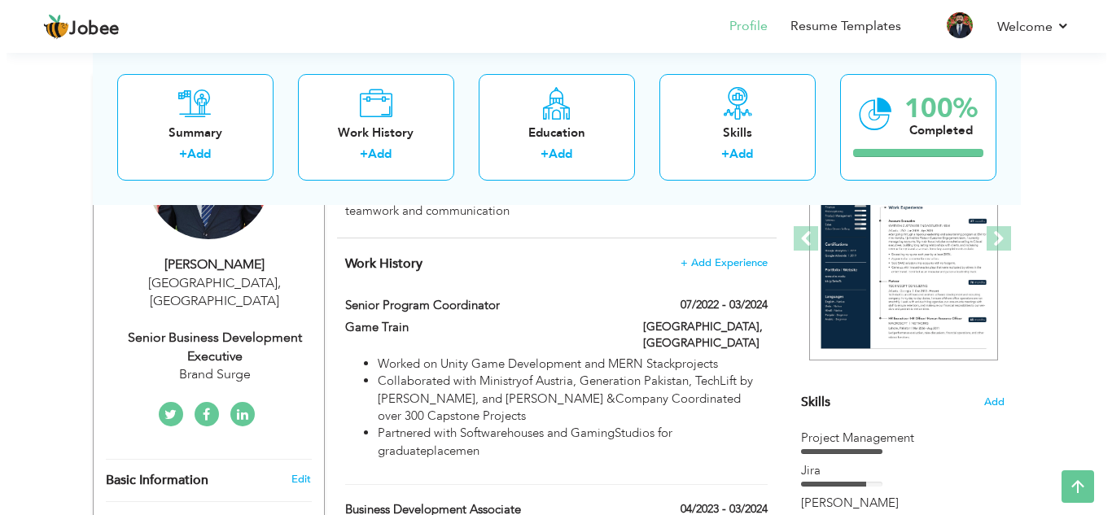
scroll to position [207, 0]
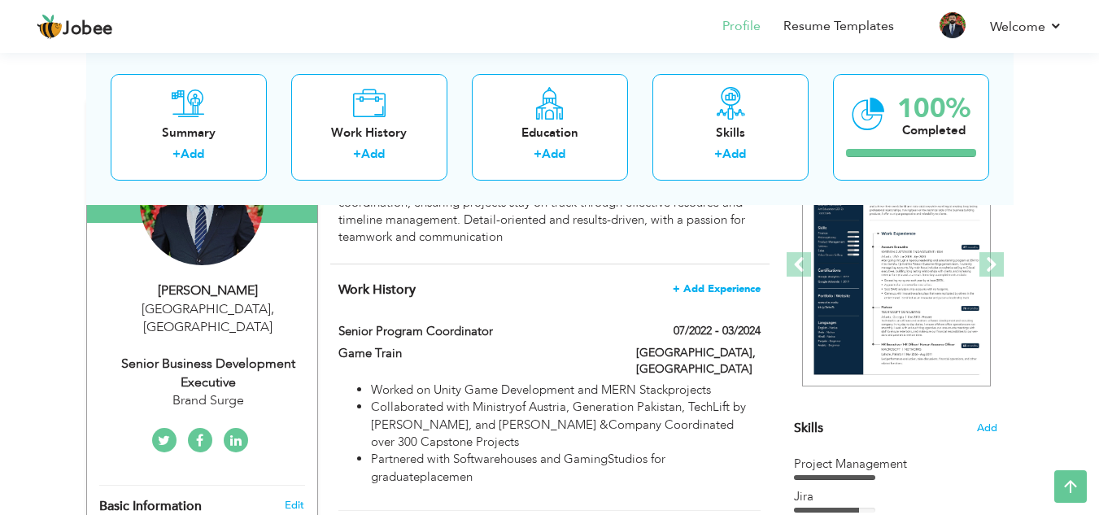
click at [713, 291] on span "+ Add Experience" at bounding box center [717, 288] width 88 height 11
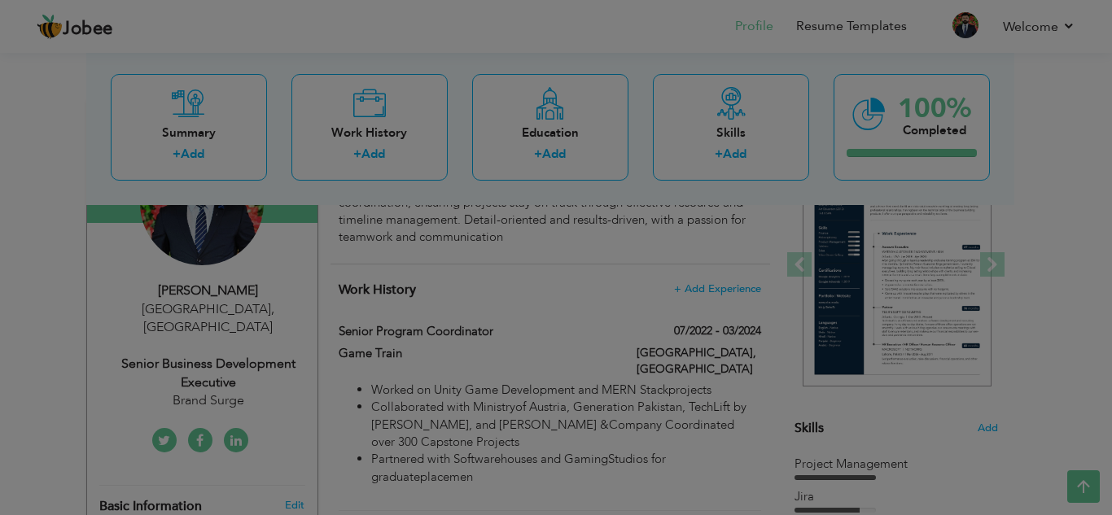
scroll to position [0, 0]
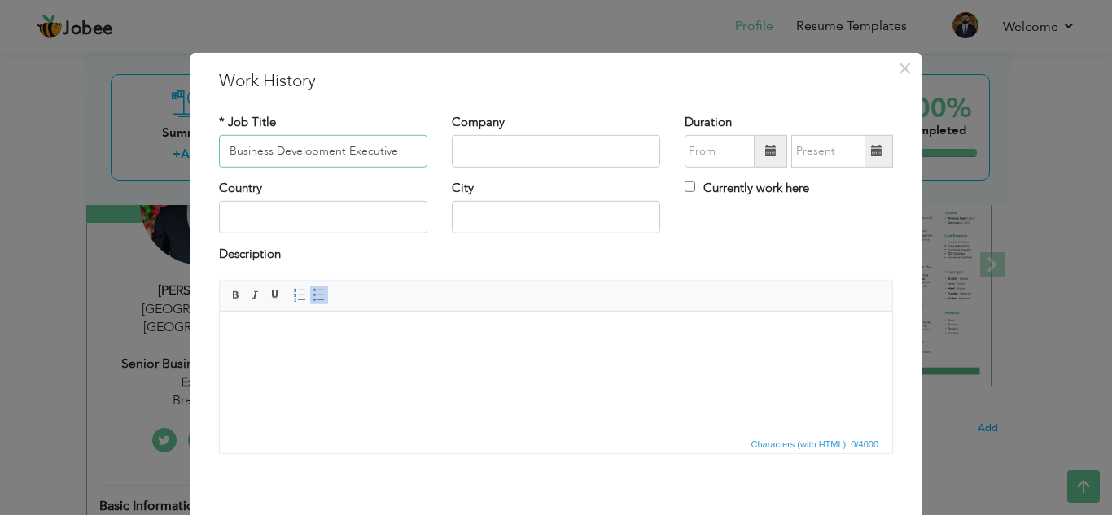
type input "Business Development Executive"
click at [470, 140] on input "text" at bounding box center [556, 151] width 208 height 33
type input "XpertDigi"
click at [771, 143] on span at bounding box center [770, 151] width 33 height 33
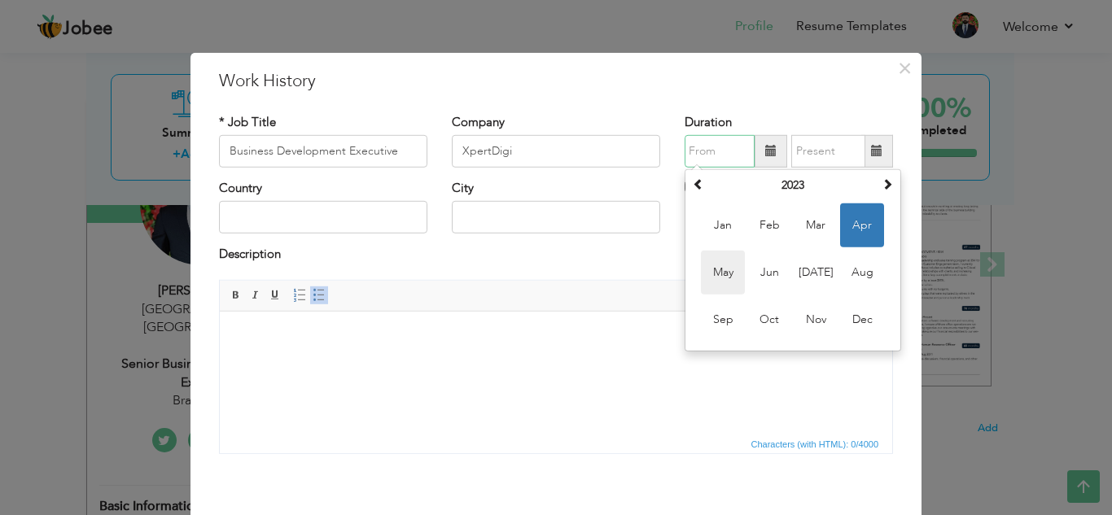
click at [729, 266] on span "May" at bounding box center [723, 273] width 44 height 44
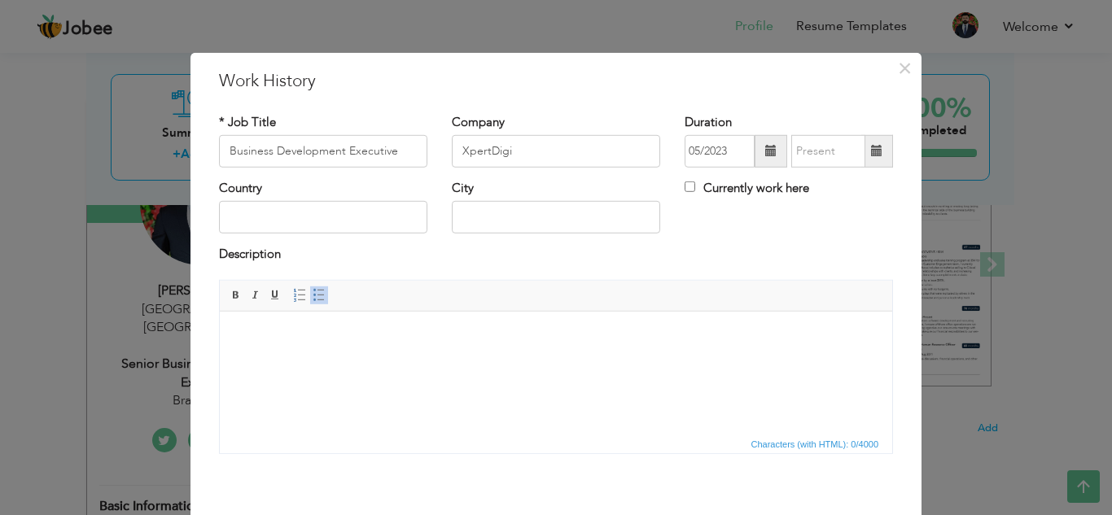
click at [766, 152] on span at bounding box center [770, 150] width 11 height 11
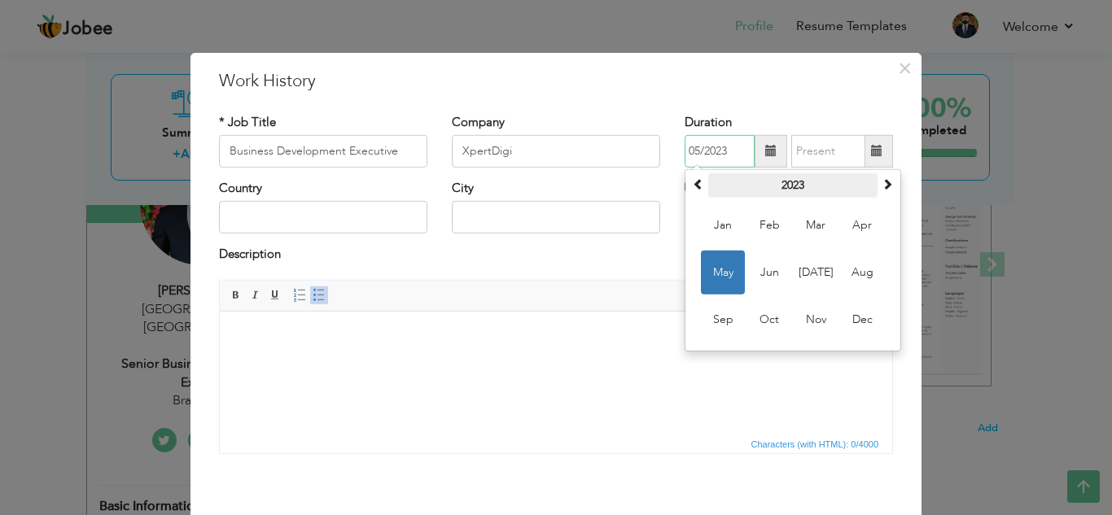
click at [784, 182] on th "2023" at bounding box center [792, 185] width 169 height 24
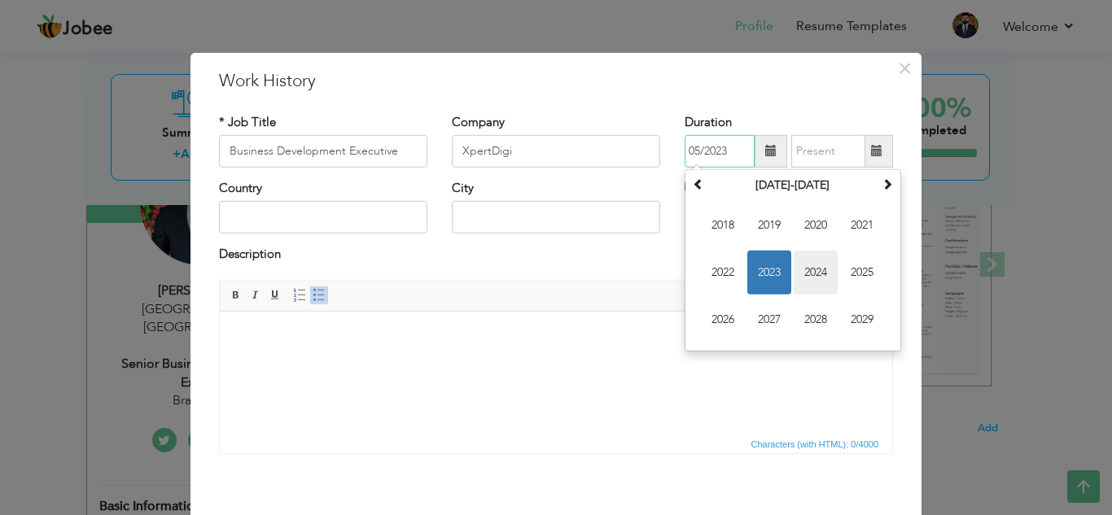
click at [822, 273] on span "2024" at bounding box center [815, 273] width 44 height 44
click at [727, 269] on span "May" at bounding box center [723, 273] width 44 height 44
type input "05/2024"
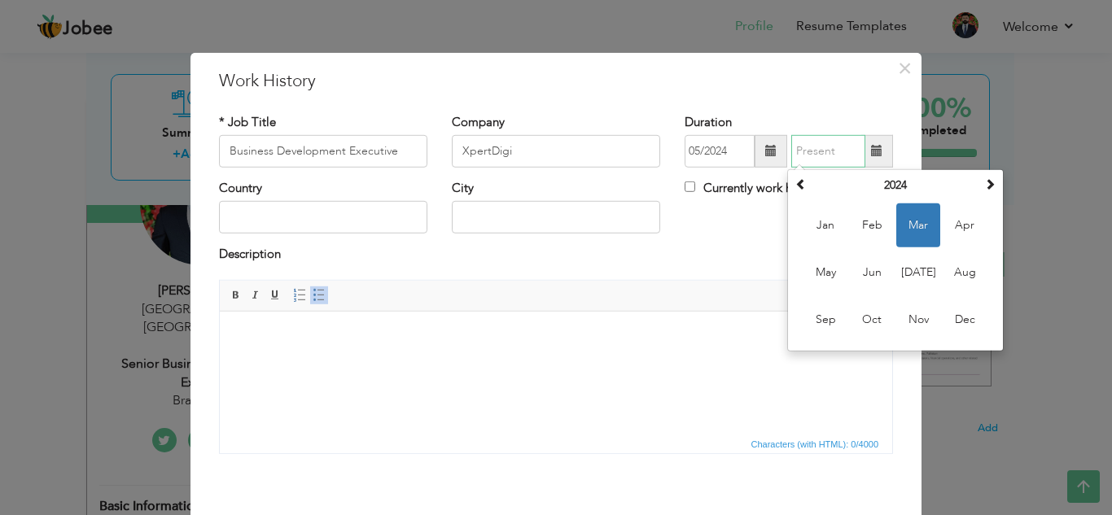
click at [841, 155] on input "text" at bounding box center [828, 151] width 74 height 33
click at [859, 321] on span "Oct" at bounding box center [872, 320] width 44 height 44
type input "10/2024"
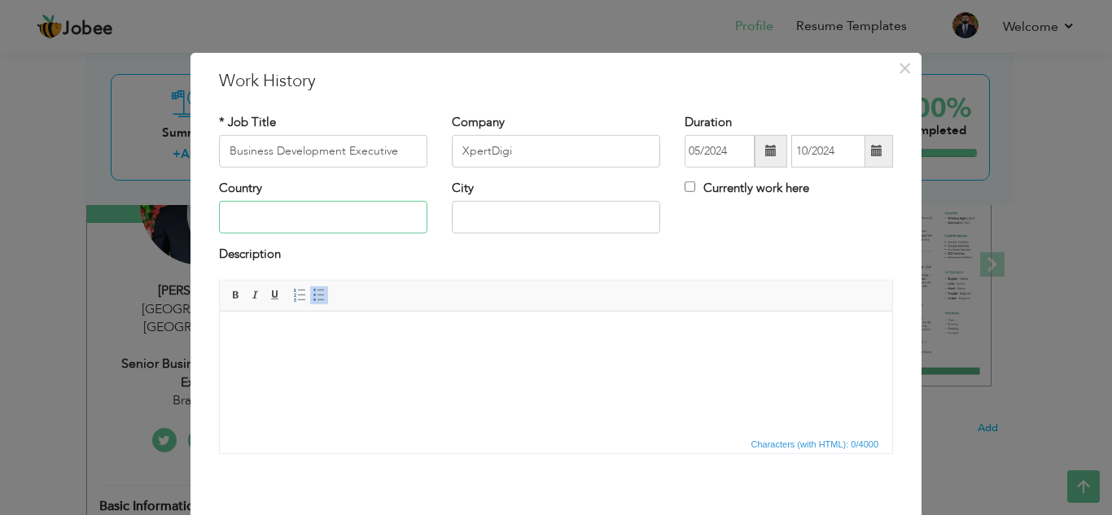
click at [408, 208] on input "text" at bounding box center [323, 217] width 208 height 33
click at [570, 221] on input "text" at bounding box center [556, 217] width 208 height 33
type input "[GEOGRAPHIC_DATA]"
click at [380, 205] on input "text" at bounding box center [323, 217] width 208 height 33
type input "[GEOGRAPHIC_DATA]"
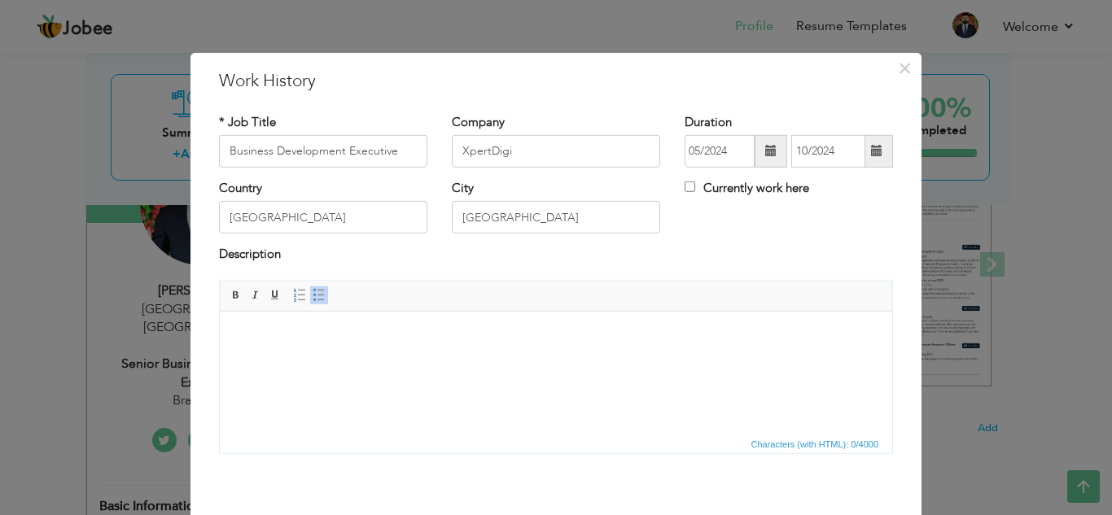
click at [436, 344] on html at bounding box center [556, 336] width 672 height 50
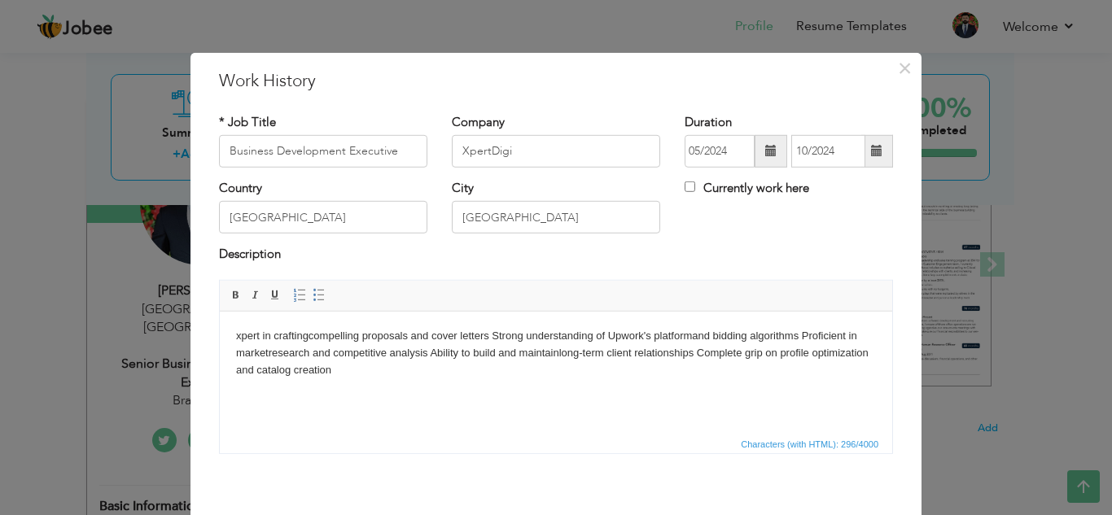
click at [234, 334] on html "xpert in craftingcompelling proposals and cover letters Strong understanding of…" at bounding box center [556, 352] width 672 height 83
click at [234, 330] on html "Expert in craftingcompelling proposals and cover letters Strong understanding o…" at bounding box center [556, 352] width 672 height 83
click at [312, 295] on span at bounding box center [318, 295] width 13 height 13
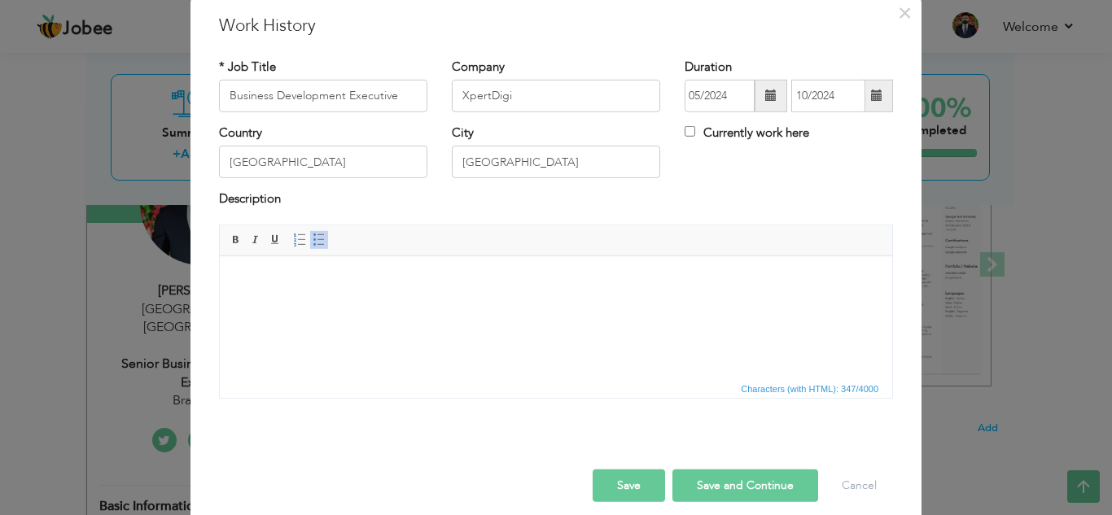
scroll to position [71, 0]
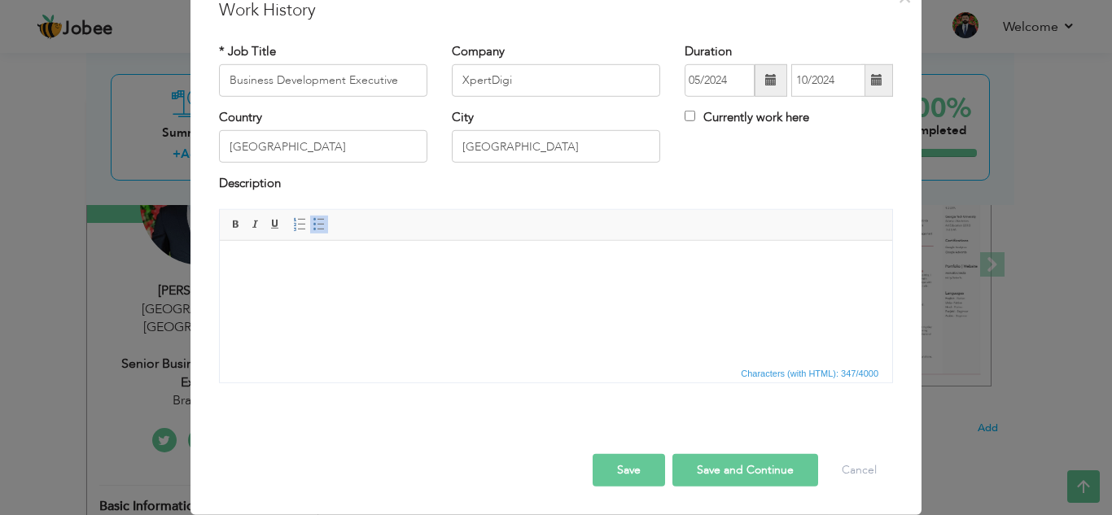
click at [701, 473] on button "Save and Continue" at bounding box center [745, 470] width 146 height 33
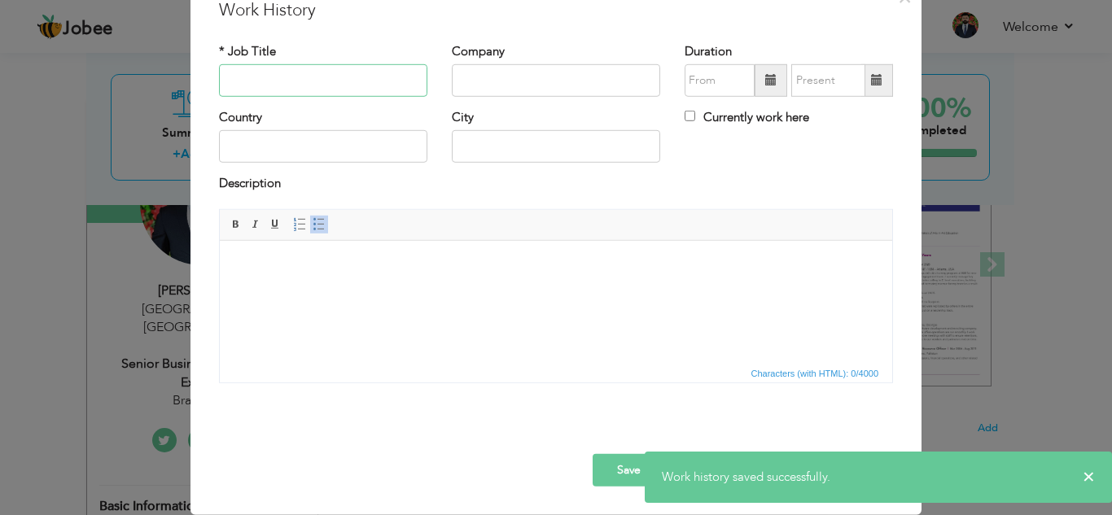
click at [345, 88] on input "text" at bounding box center [323, 80] width 208 height 33
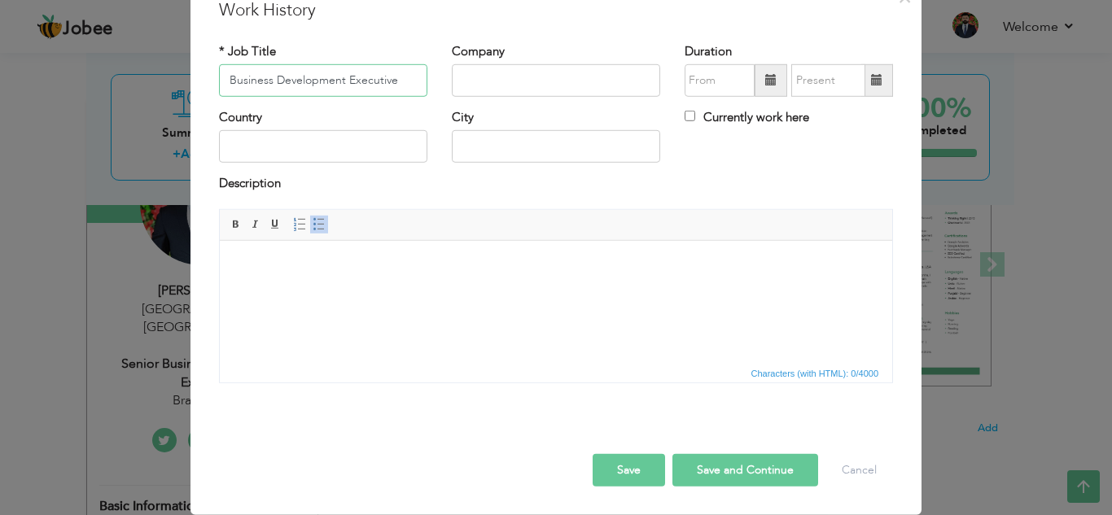
type input "Business Development Executive"
click at [493, 69] on input "text" at bounding box center [556, 80] width 208 height 33
type input "DevsSpace"
click at [480, 143] on input "text" at bounding box center [556, 146] width 208 height 33
type input "[GEOGRAPHIC_DATA]"
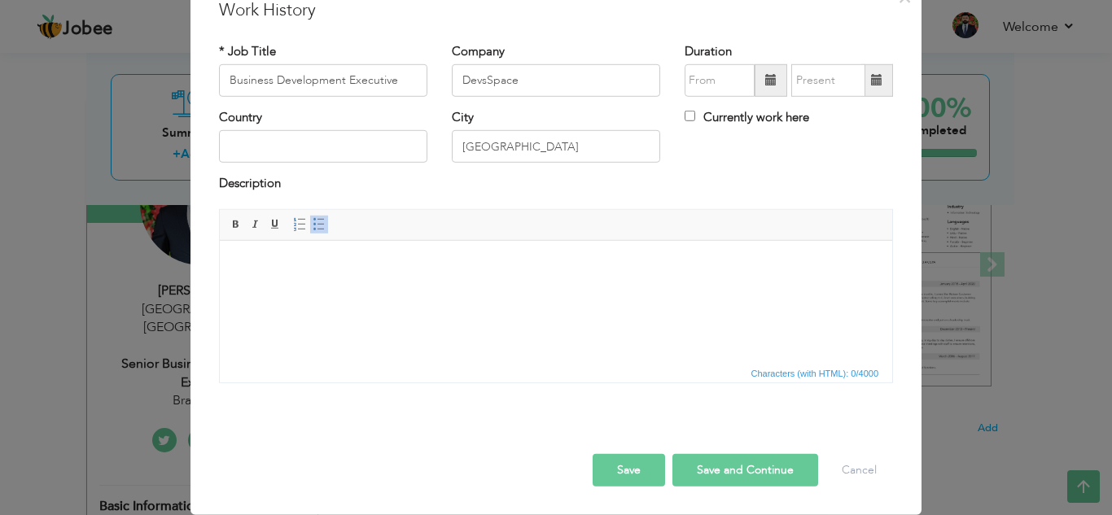
click at [765, 76] on span at bounding box center [770, 79] width 11 height 11
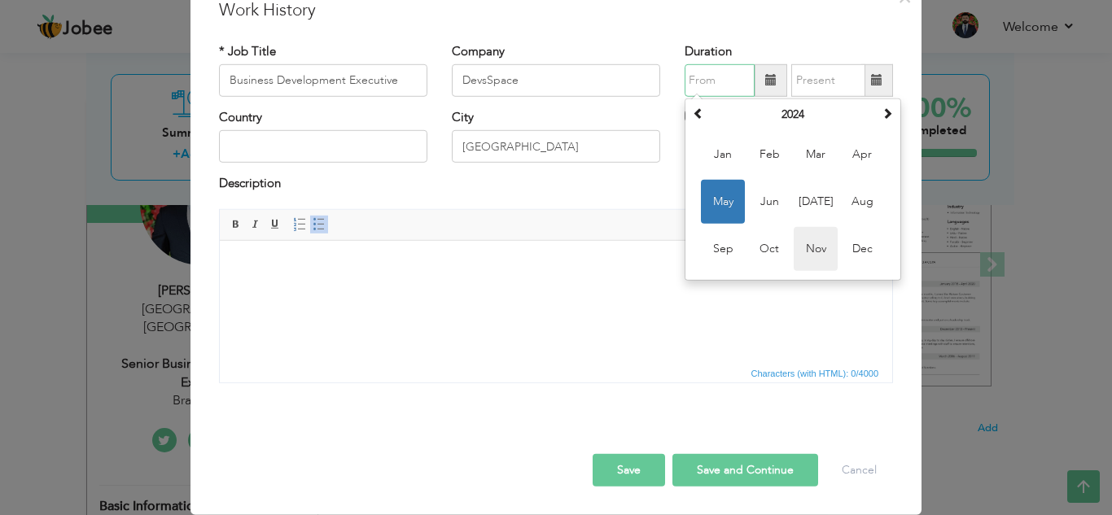
click at [802, 243] on span "Nov" at bounding box center [815, 249] width 44 height 44
type input "11/2024"
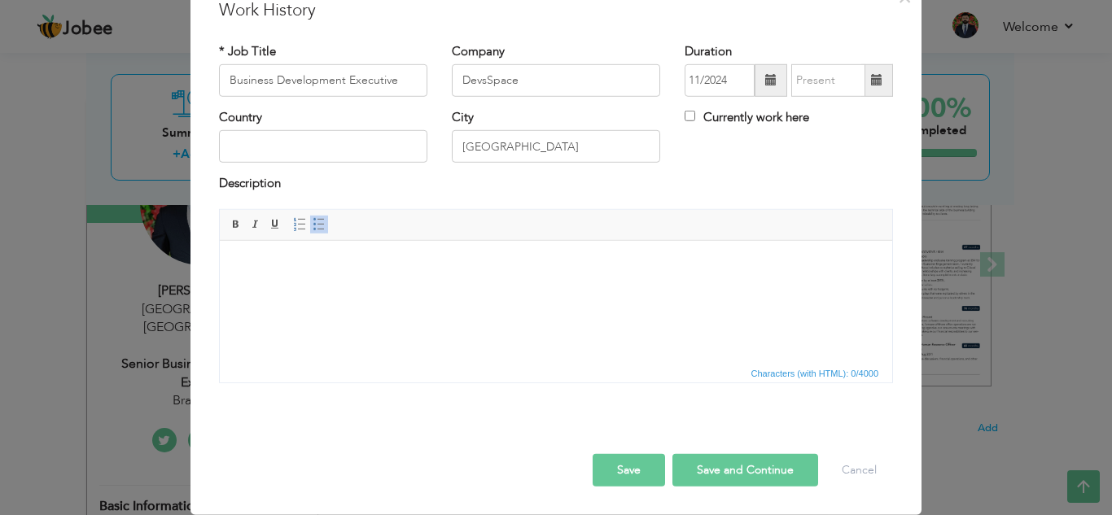
click at [871, 81] on span at bounding box center [876, 79] width 11 height 11
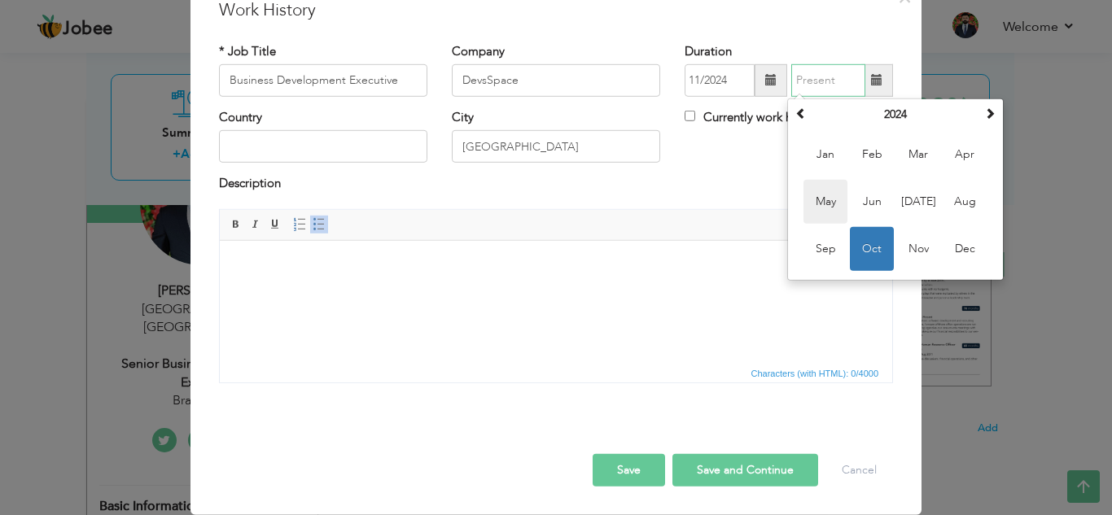
click at [829, 202] on span "May" at bounding box center [825, 202] width 44 height 44
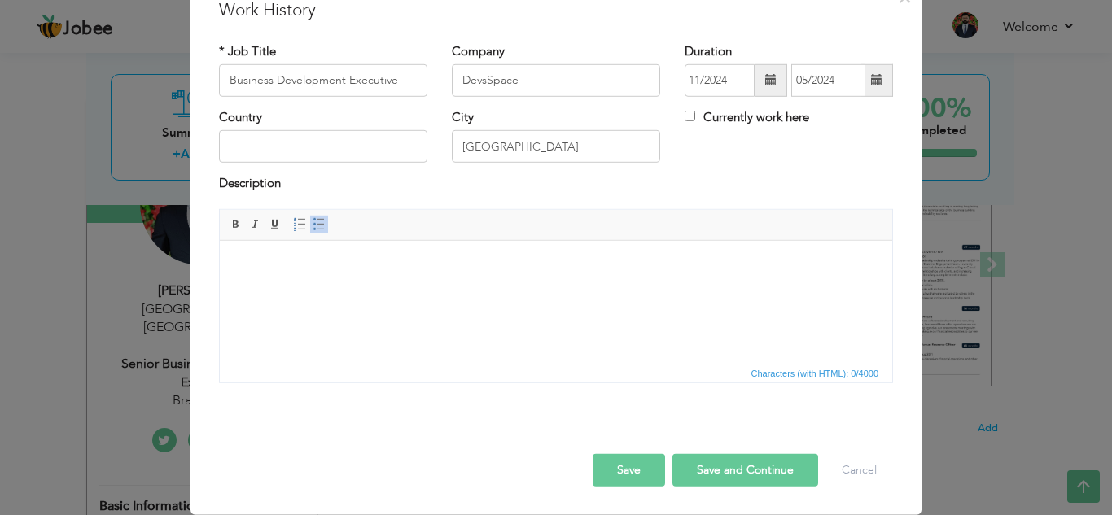
drag, startPoint x: 863, startPoint y: 85, endPoint x: 856, endPoint y: 97, distance: 13.5
click at [864, 85] on span at bounding box center [877, 80] width 32 height 33
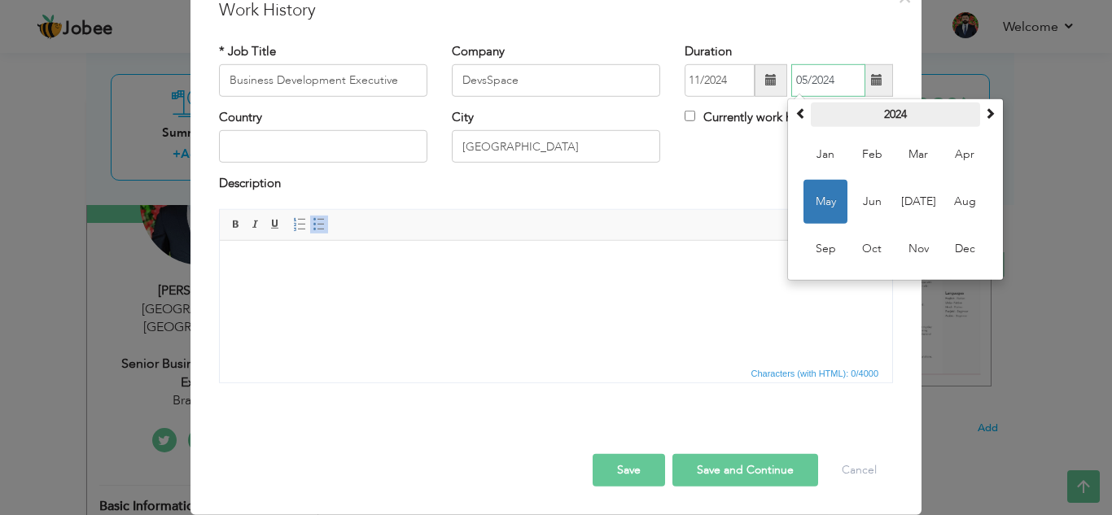
click at [885, 108] on th "2024" at bounding box center [895, 115] width 169 height 24
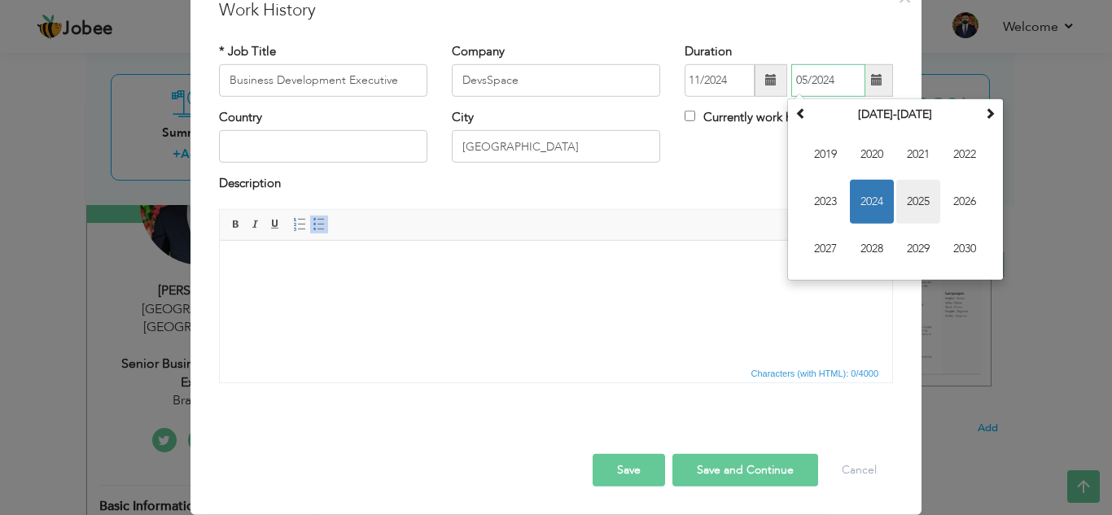
click at [899, 202] on span "2025" at bounding box center [918, 202] width 44 height 44
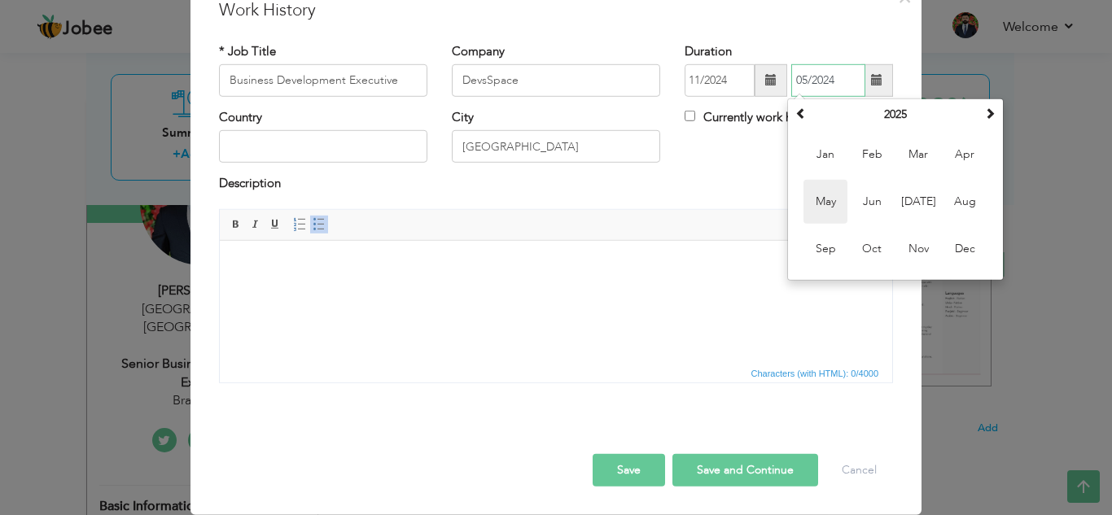
click at [814, 203] on span "May" at bounding box center [825, 202] width 44 height 44
type input "05/2025"
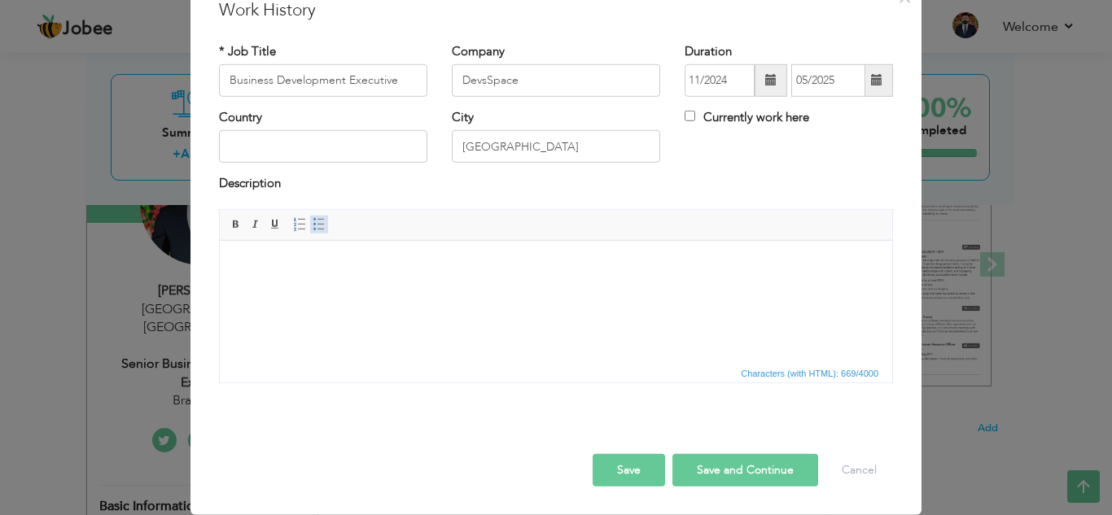
click at [316, 222] on span at bounding box center [318, 224] width 13 height 13
click at [730, 470] on button "Save and Continue" at bounding box center [745, 470] width 146 height 33
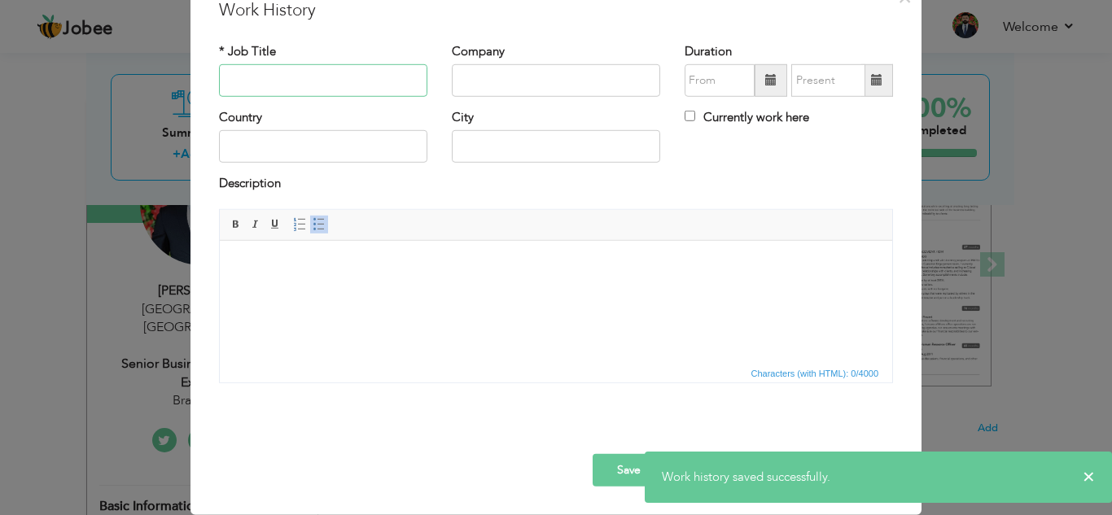
click at [317, 78] on input "text" at bounding box center [323, 80] width 208 height 33
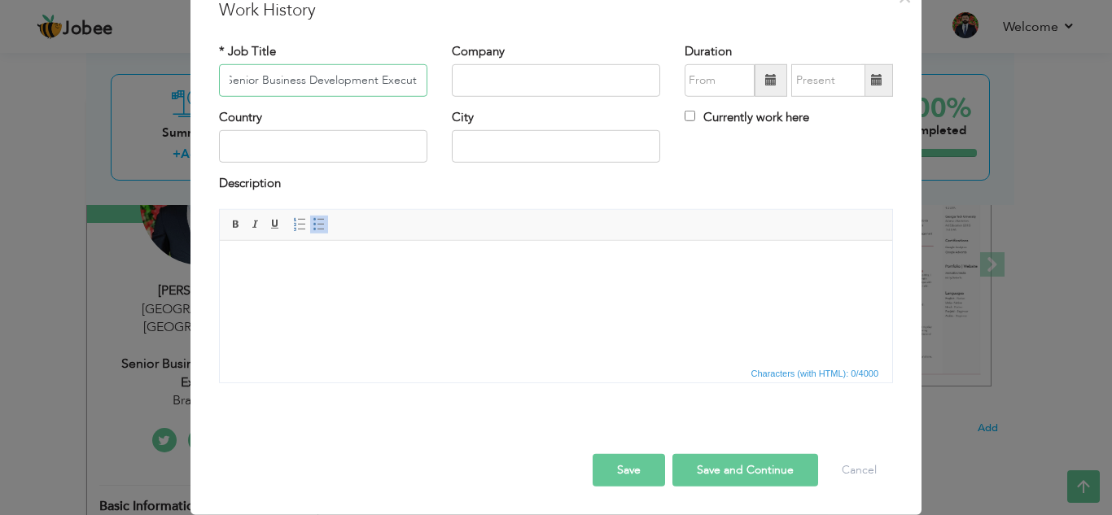
scroll to position [0, 15]
type input "Senior Business Development Executive"
click at [479, 79] on input "text" at bounding box center [556, 80] width 208 height 33
type input "Brand Surge"
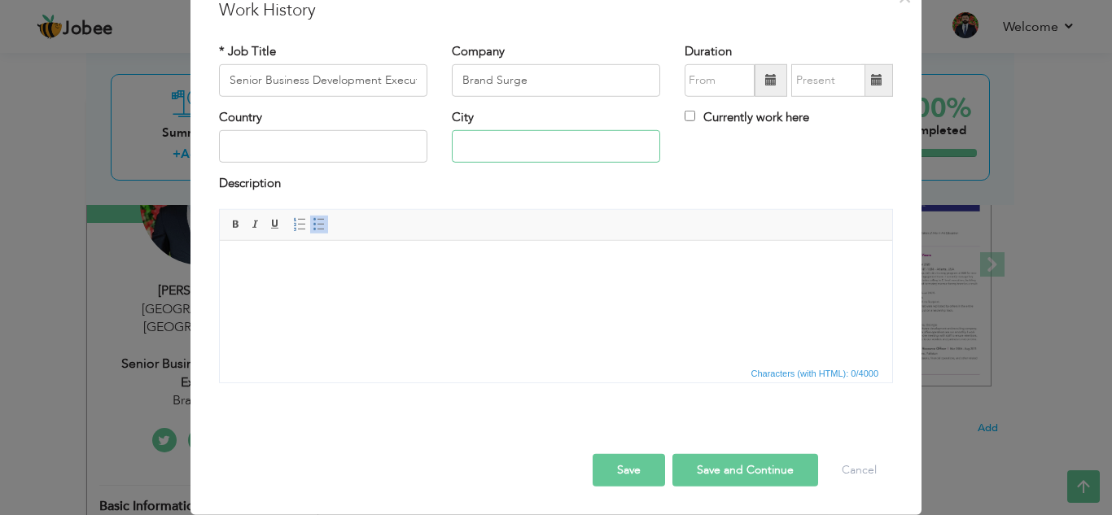
click at [501, 153] on input "text" at bounding box center [556, 146] width 208 height 33
type input "[GEOGRAPHIC_DATA]"
click at [767, 81] on span at bounding box center [770, 79] width 11 height 11
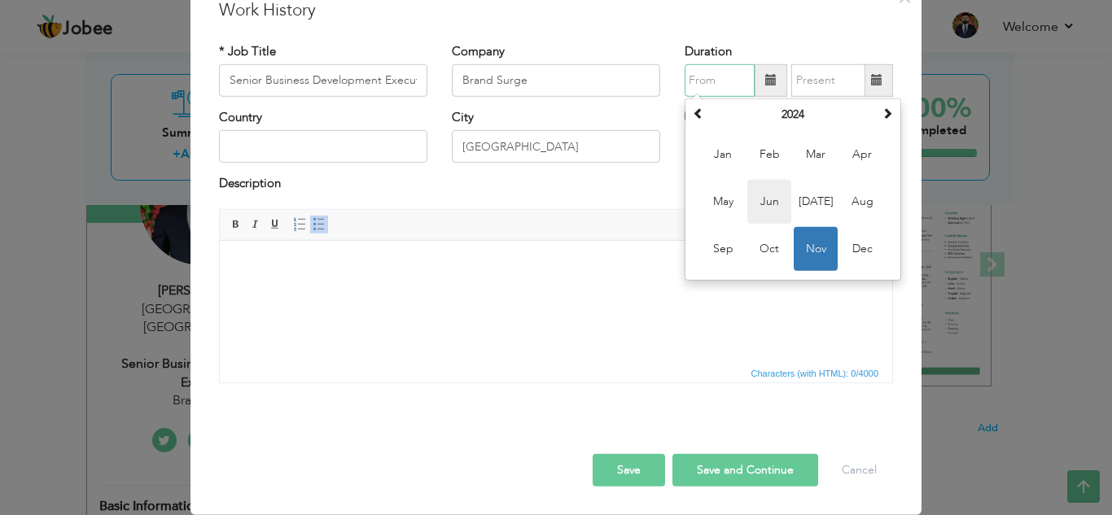
click at [767, 205] on span "Jun" at bounding box center [769, 202] width 44 height 44
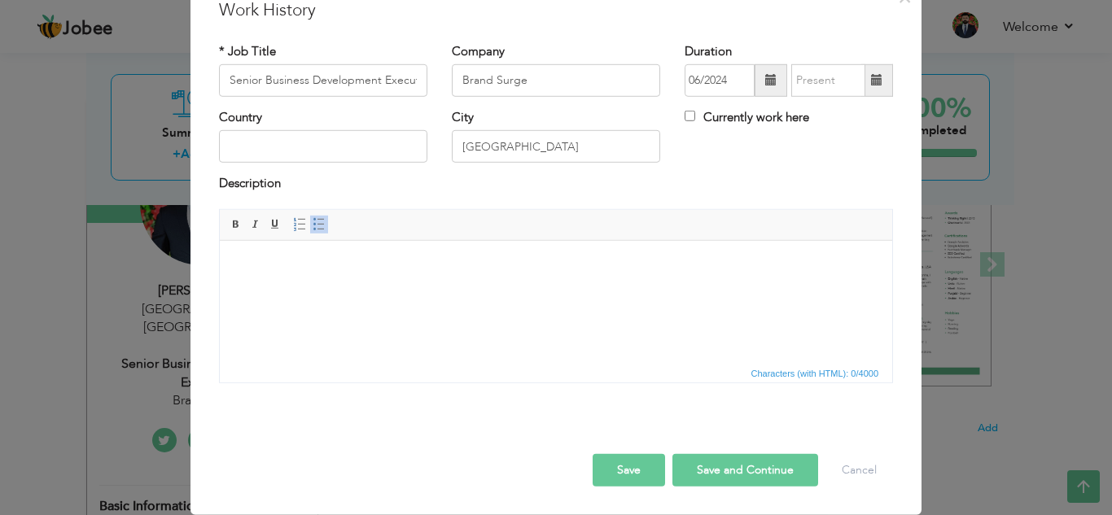
click at [765, 81] on span at bounding box center [770, 79] width 11 height 11
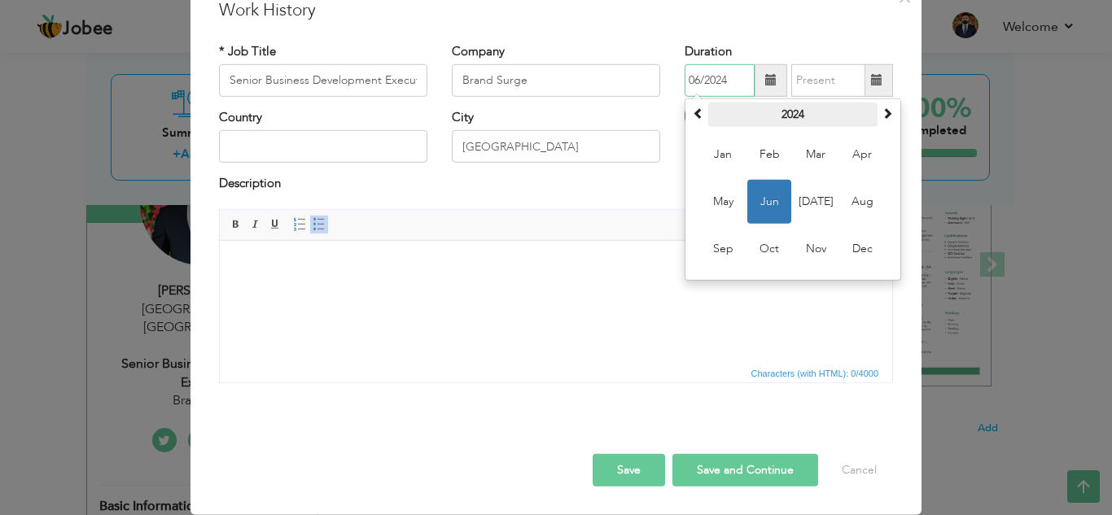
click at [794, 116] on th "2024" at bounding box center [792, 115] width 169 height 24
click at [802, 193] on span "2025" at bounding box center [815, 202] width 44 height 44
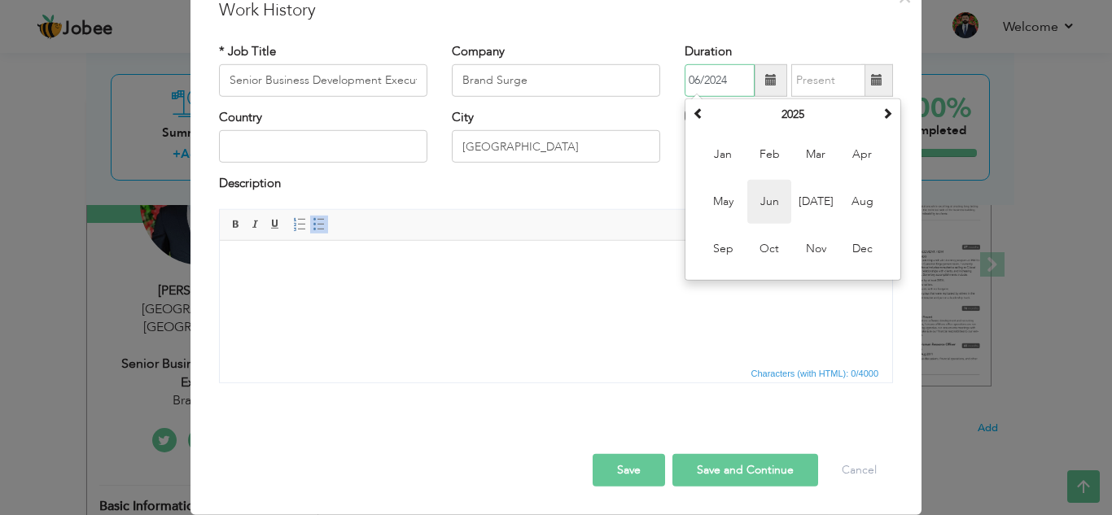
click at [753, 196] on span "Jun" at bounding box center [769, 202] width 44 height 44
type input "06/2025"
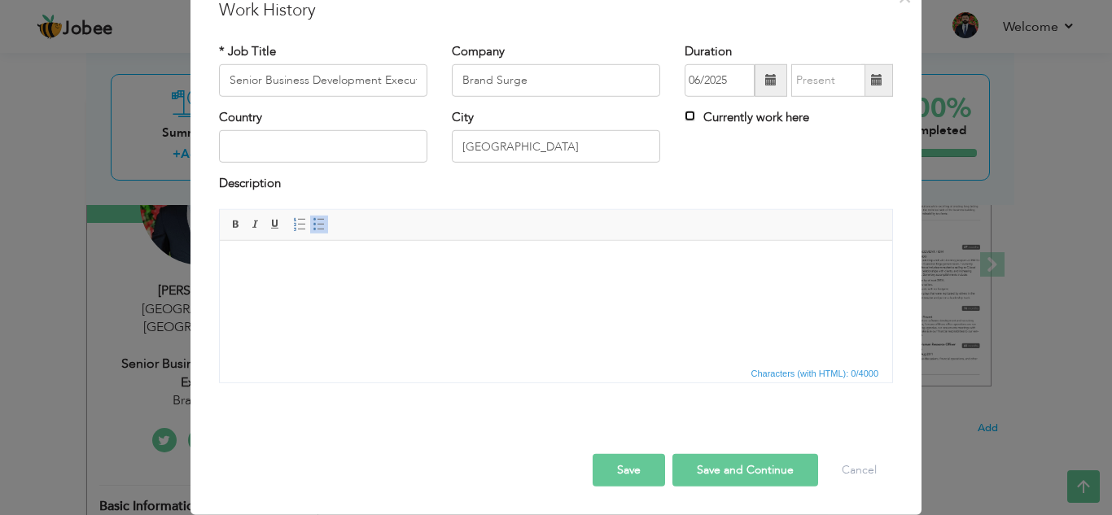
click at [684, 111] on input "Currently work here" at bounding box center [689, 116] width 11 height 11
checkbox input "true"
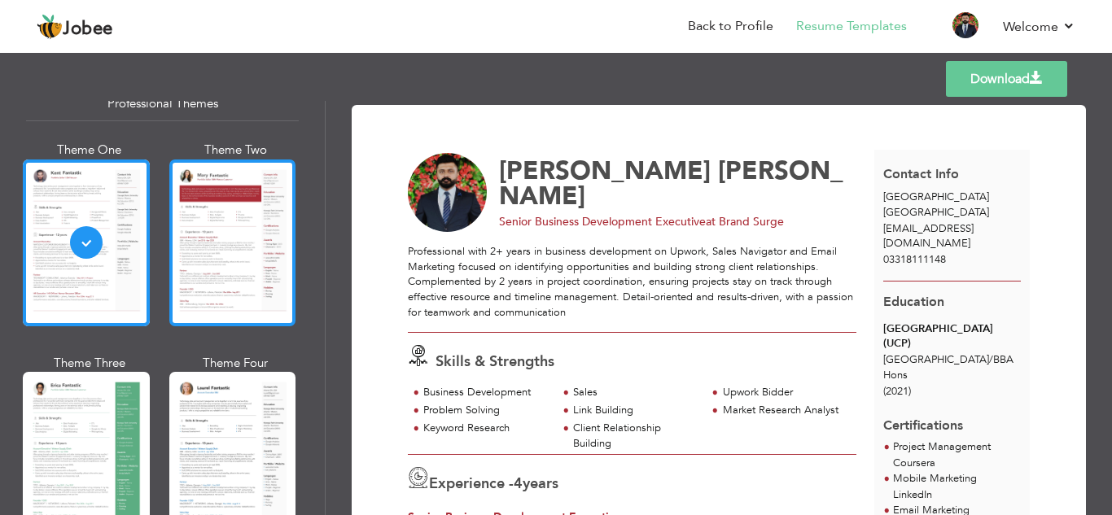
scroll to position [163, 0]
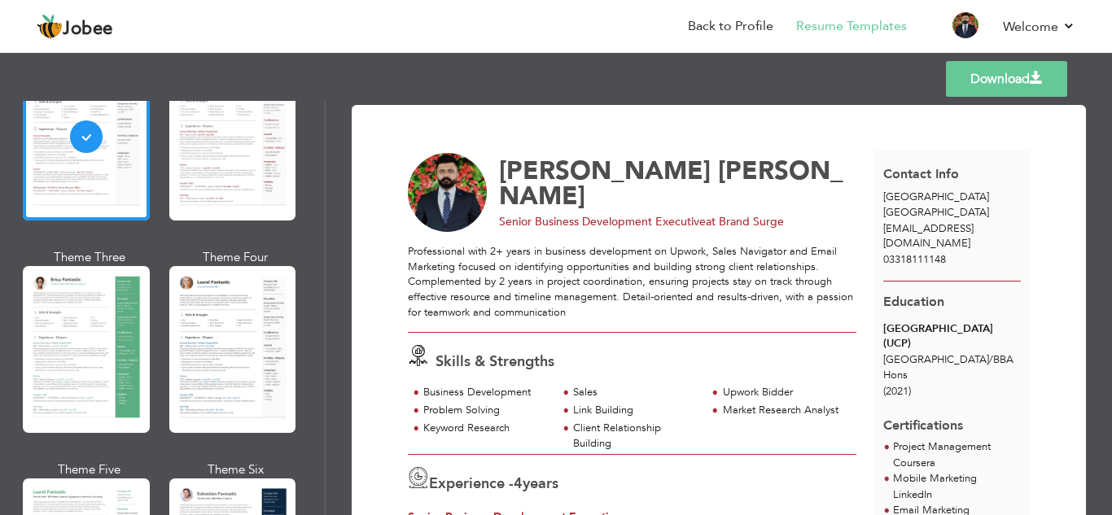
click at [1000, 86] on link "Download" at bounding box center [1006, 79] width 121 height 36
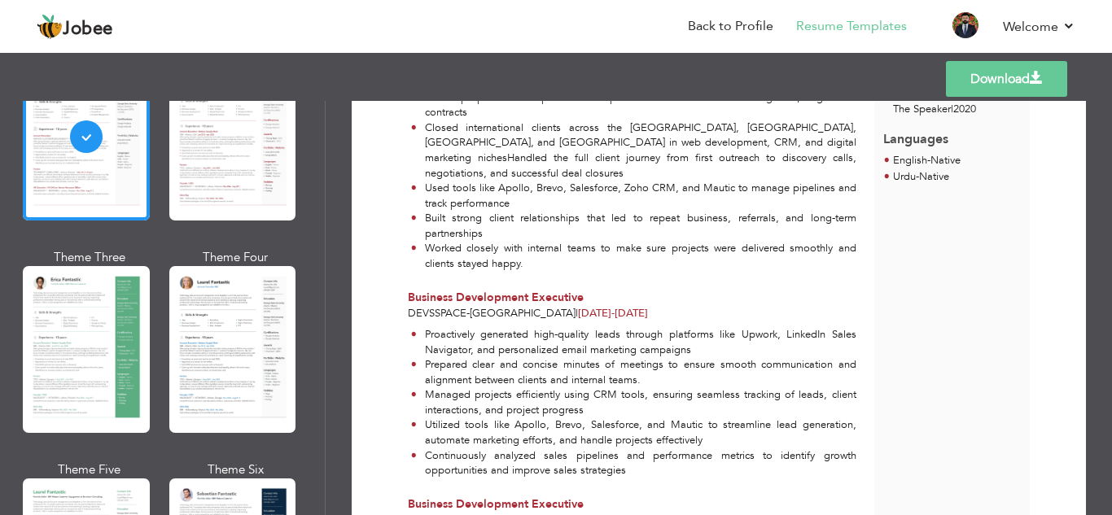
scroll to position [488, 0]
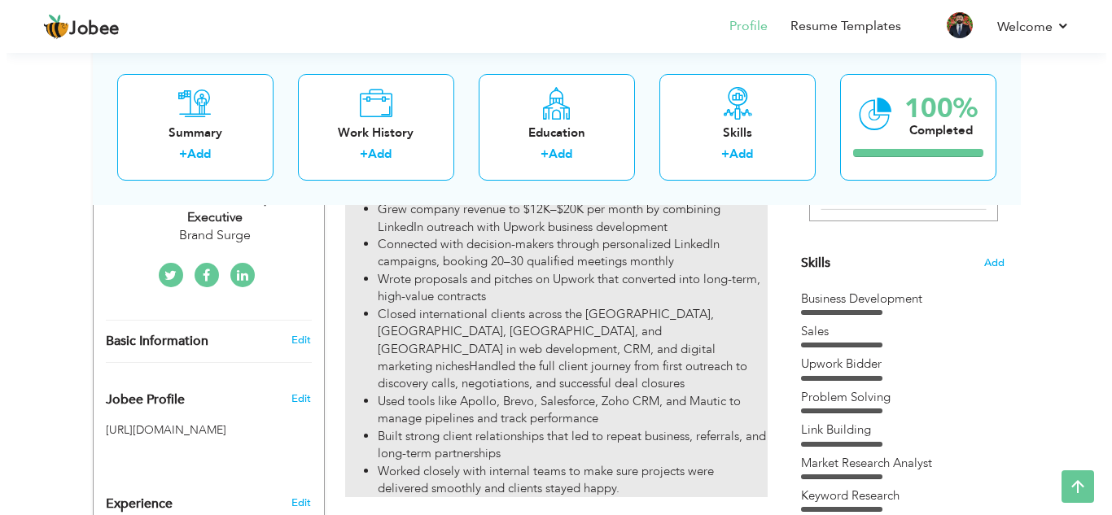
scroll to position [375, 0]
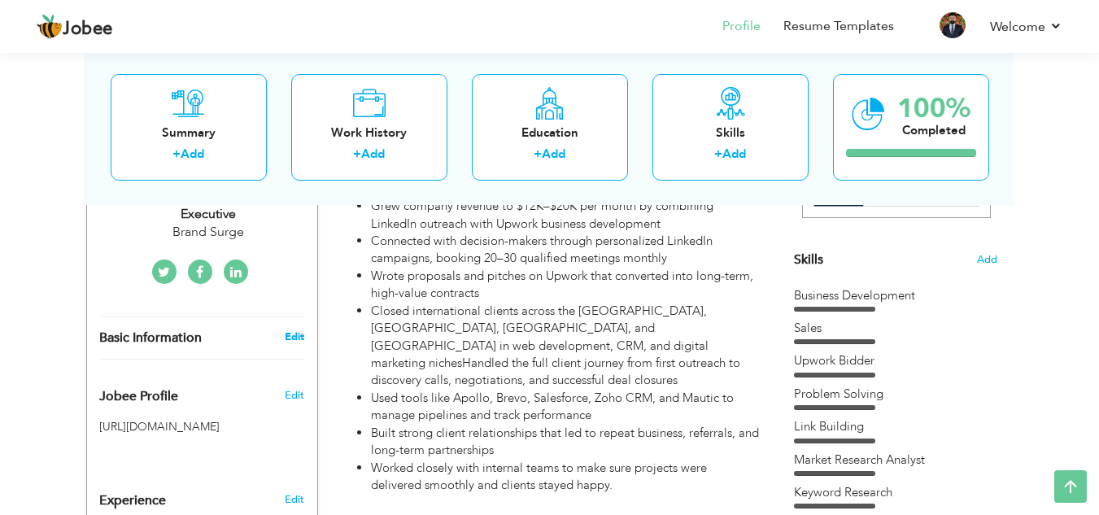
click at [291, 330] on link "Edit" at bounding box center [295, 337] width 20 height 15
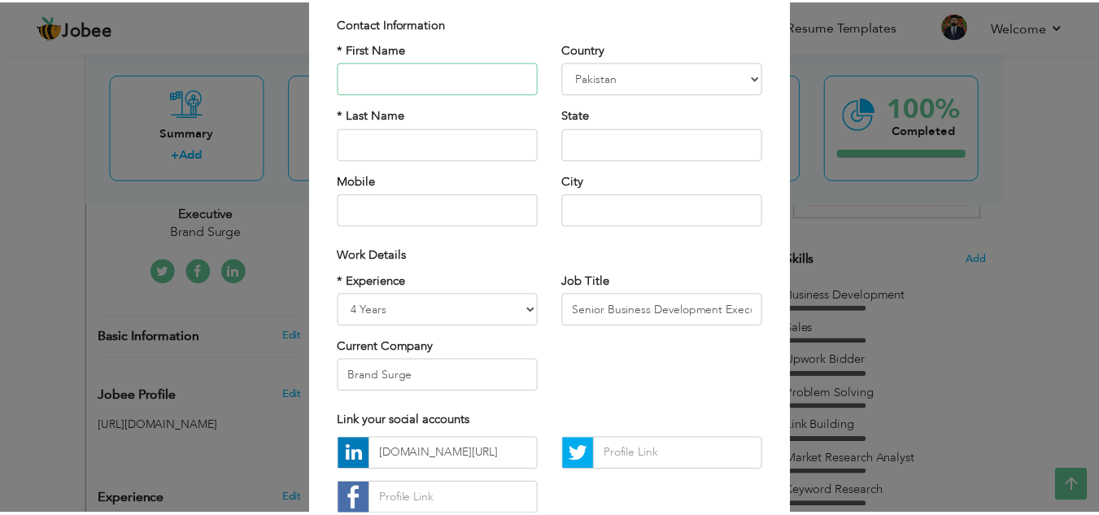
scroll to position [219, 0]
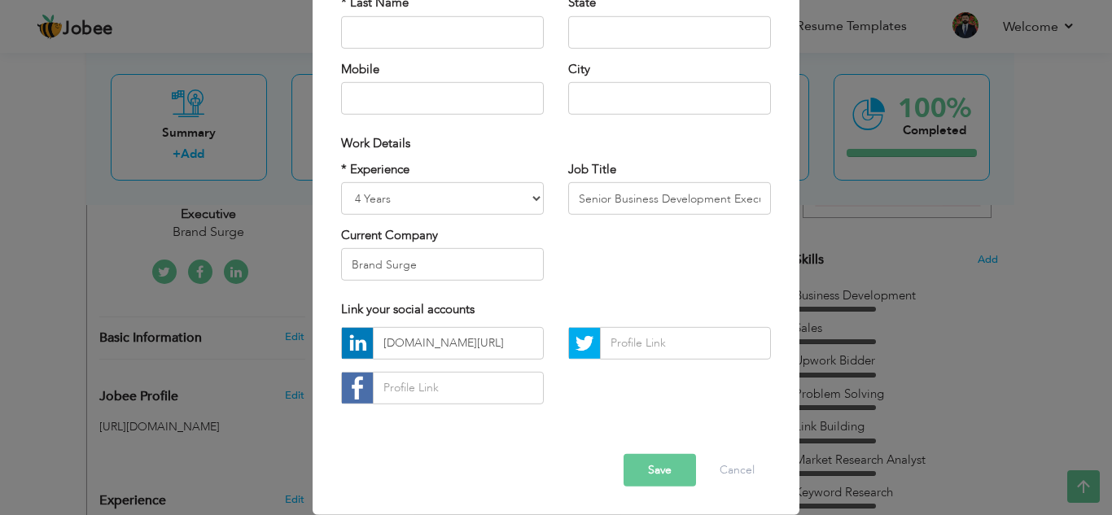
click at [653, 460] on button "Save" at bounding box center [659, 470] width 72 height 33
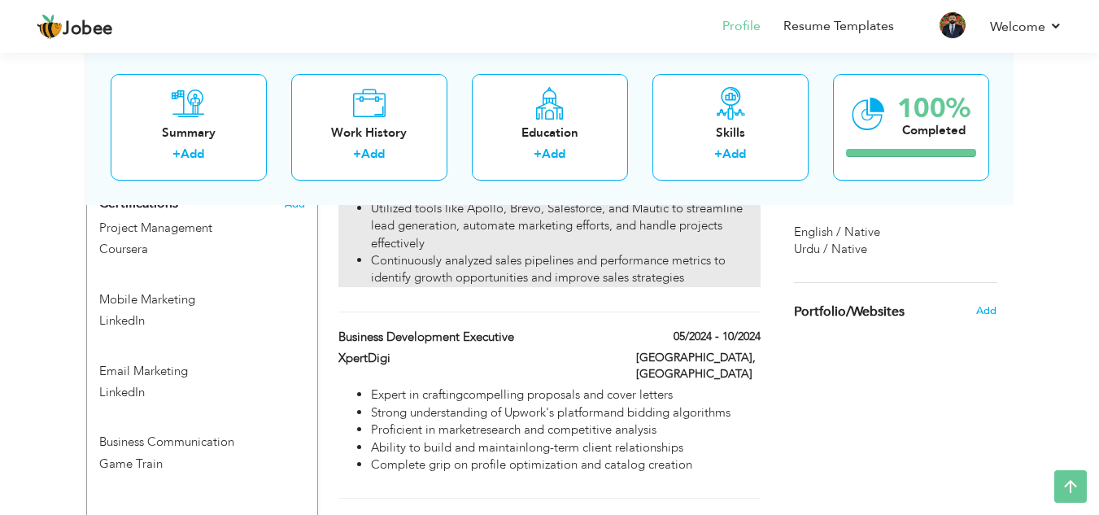
scroll to position [701, 0]
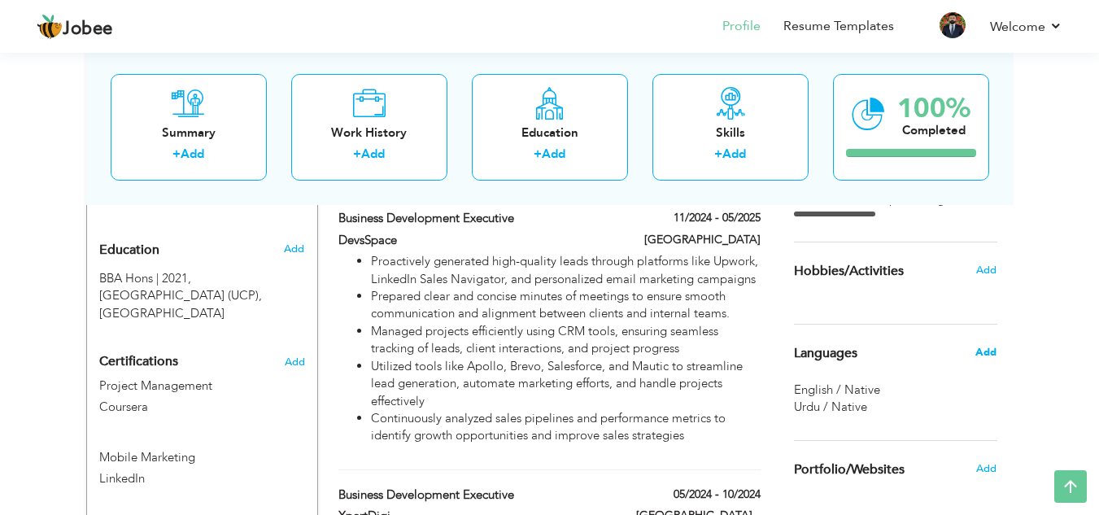
click at [979, 355] on span "Add" at bounding box center [986, 352] width 21 height 15
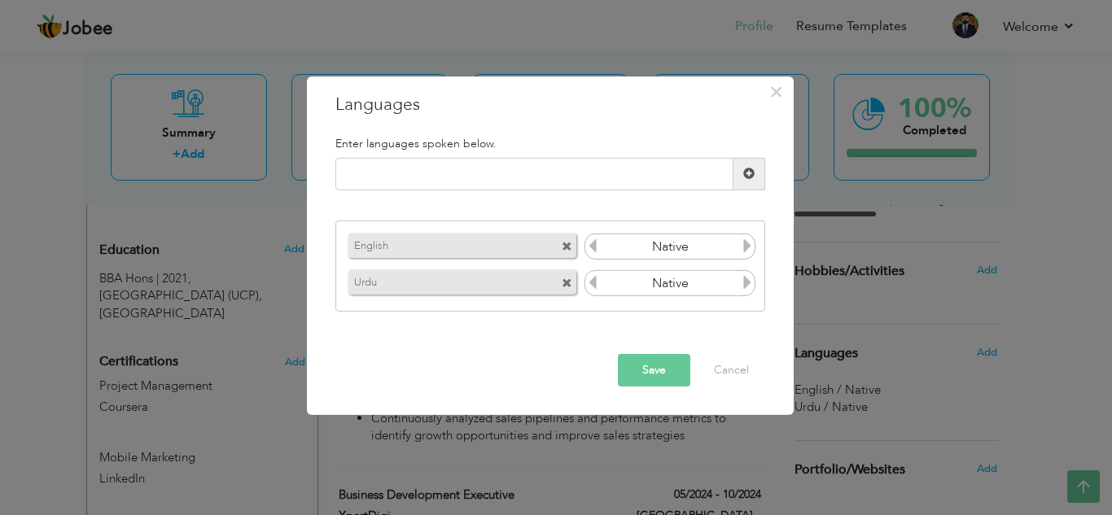
click at [589, 249] on icon at bounding box center [592, 245] width 15 height 15
click at [749, 246] on icon at bounding box center [747, 245] width 15 height 15
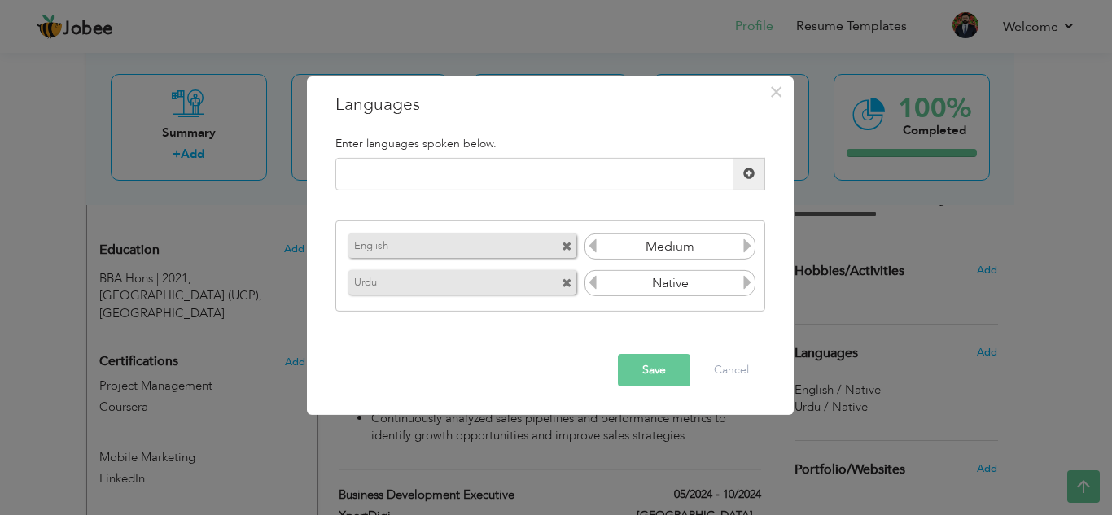
click at [749, 246] on icon at bounding box center [747, 245] width 15 height 15
click at [724, 368] on button "Cancel" at bounding box center [731, 370] width 68 height 33
